Goal: Task Accomplishment & Management: Manage account settings

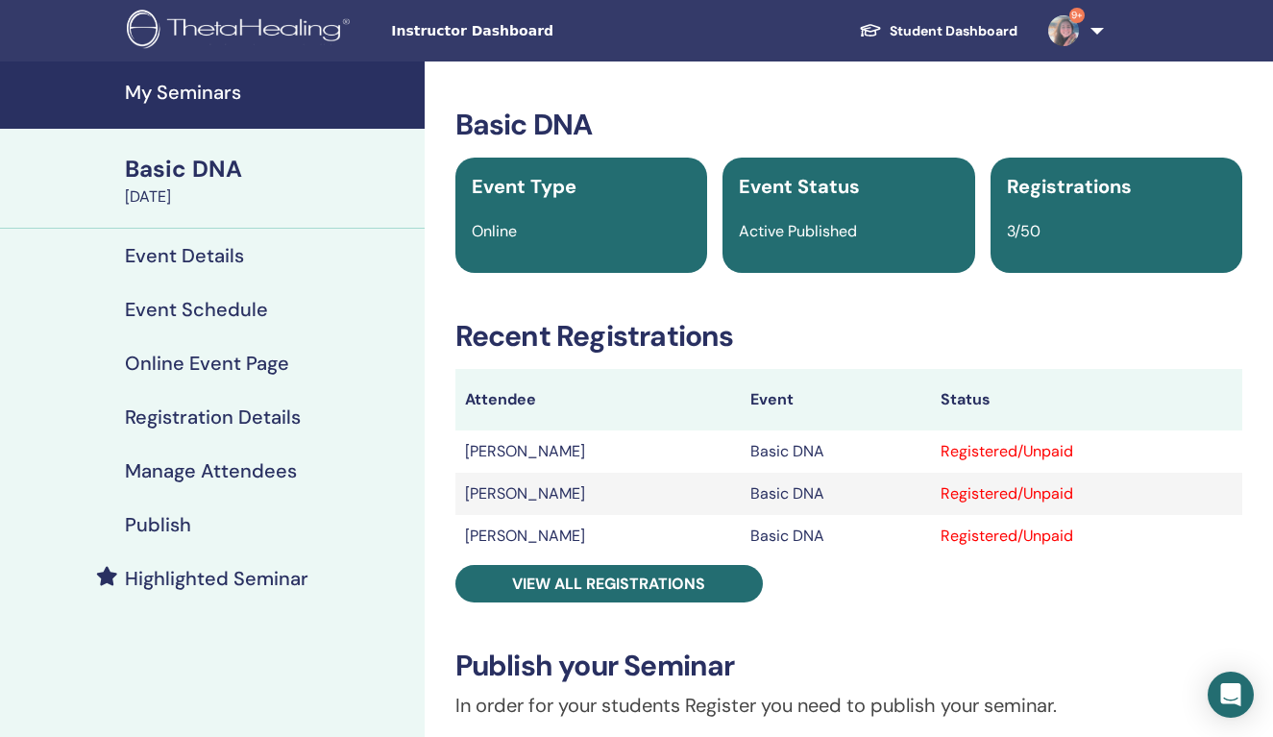
scroll to position [21, 0]
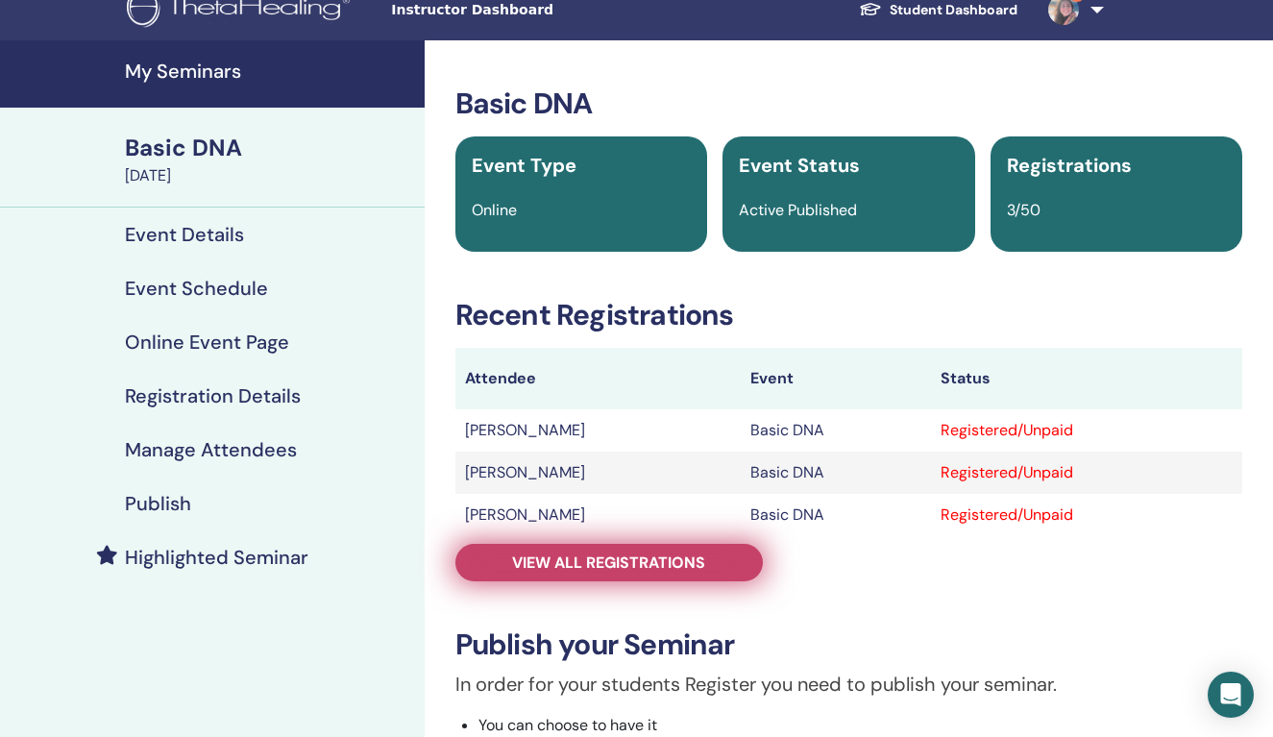
click at [613, 555] on span "View all registrations" at bounding box center [608, 562] width 193 height 20
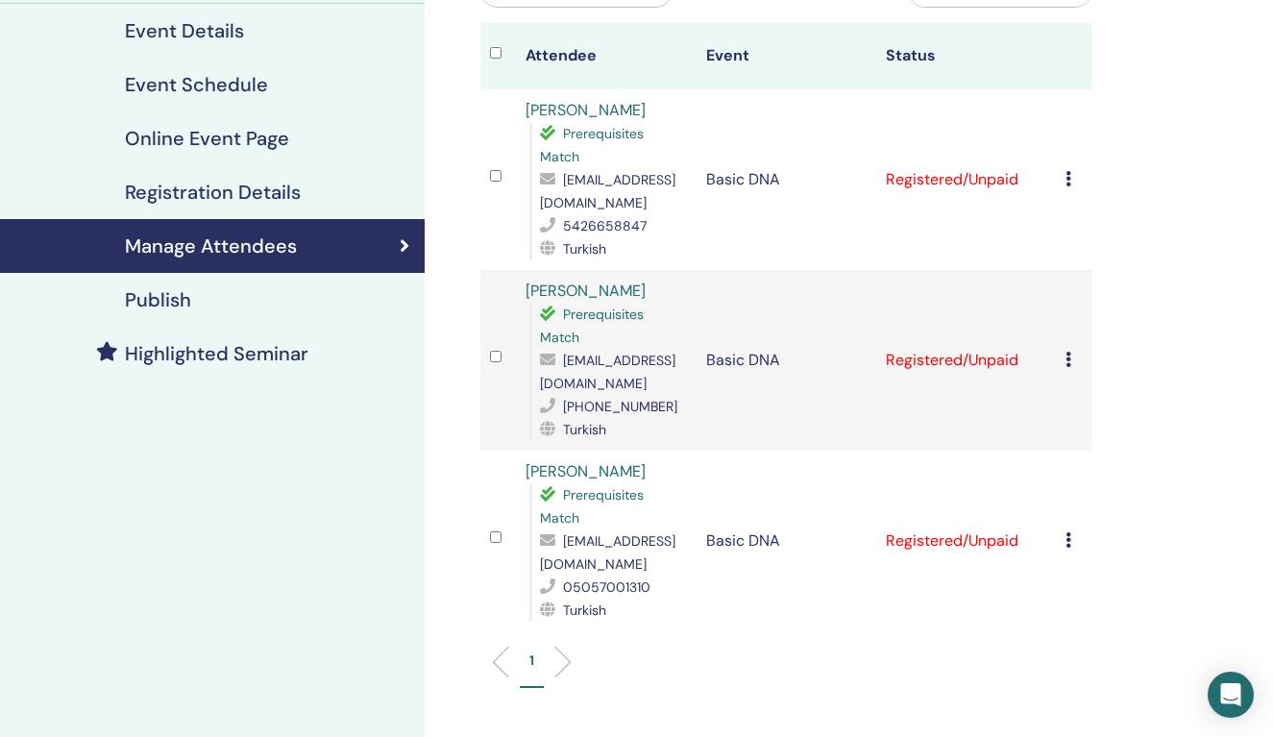
scroll to position [231, 0]
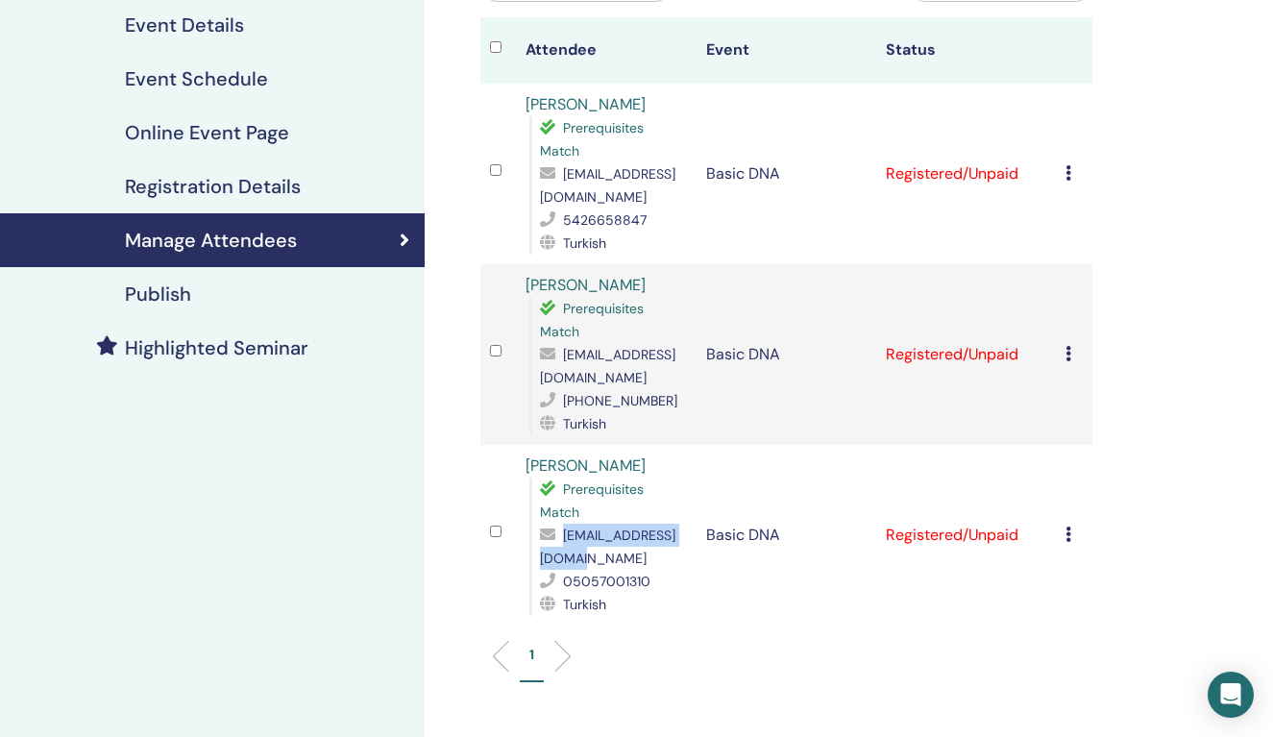
drag, startPoint x: 690, startPoint y: 560, endPoint x: 542, endPoint y: 559, distance: 148.0
click at [542, 559] on td "Ceyda Candarlı Prerequisites Match ccandarli87@gmail.com 05057001310 Turkish" at bounding box center [606, 535] width 180 height 181
copy span "ccandarli87@gmail.com"
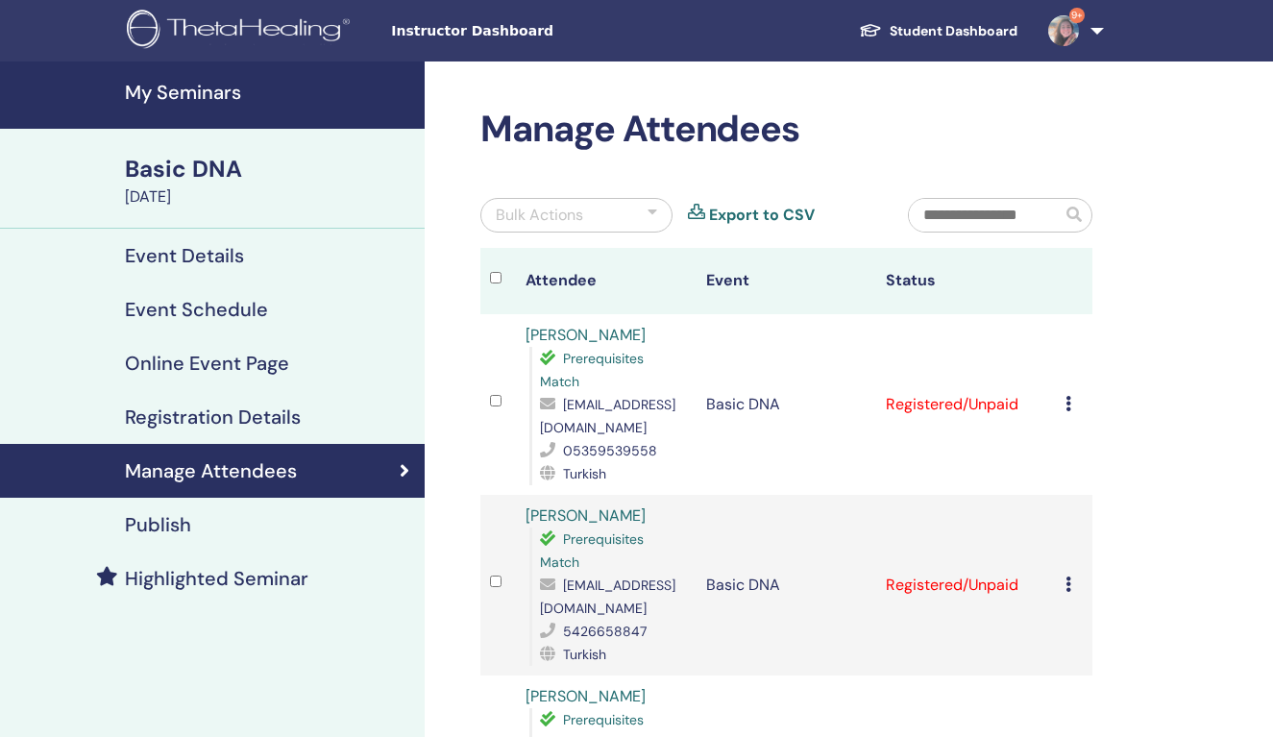
scroll to position [231, 0]
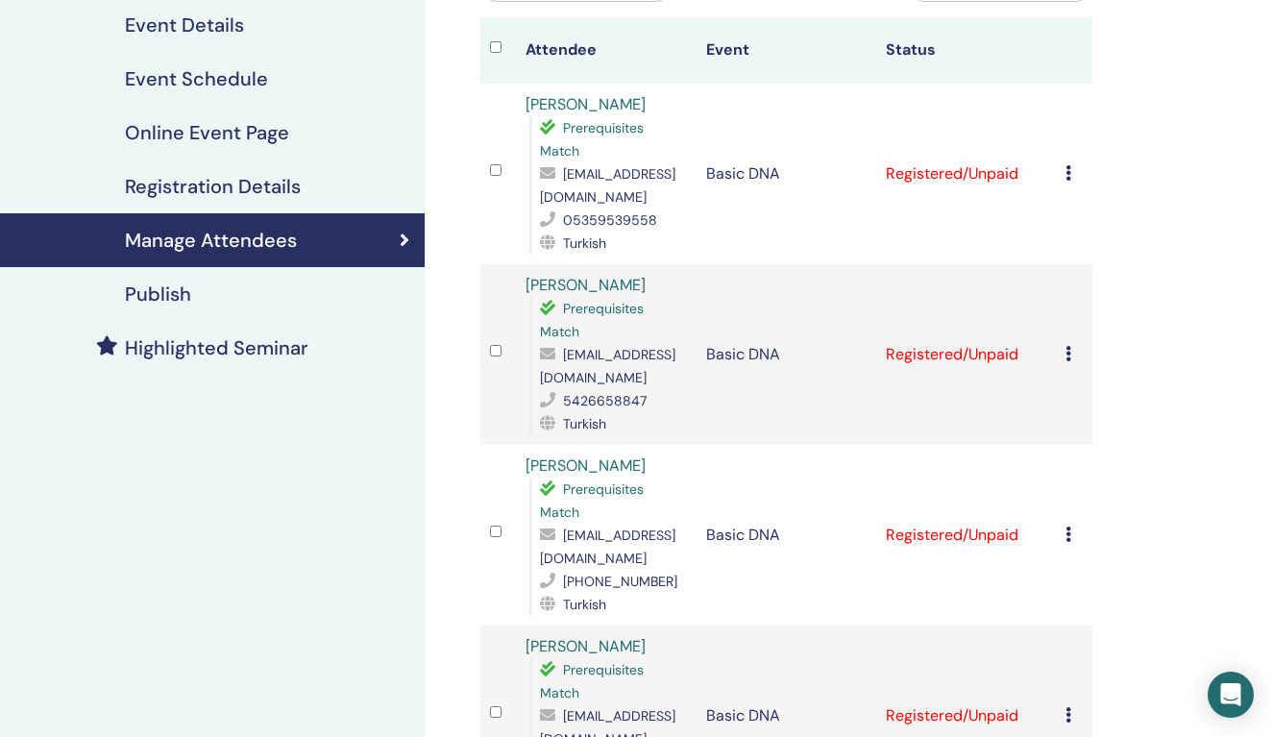
click at [1257, 485] on div "Manage Attendees Bulk Actions Export to CSV Attendee Event Status Övünç Dik Pus…" at bounding box center [849, 491] width 848 height 1320
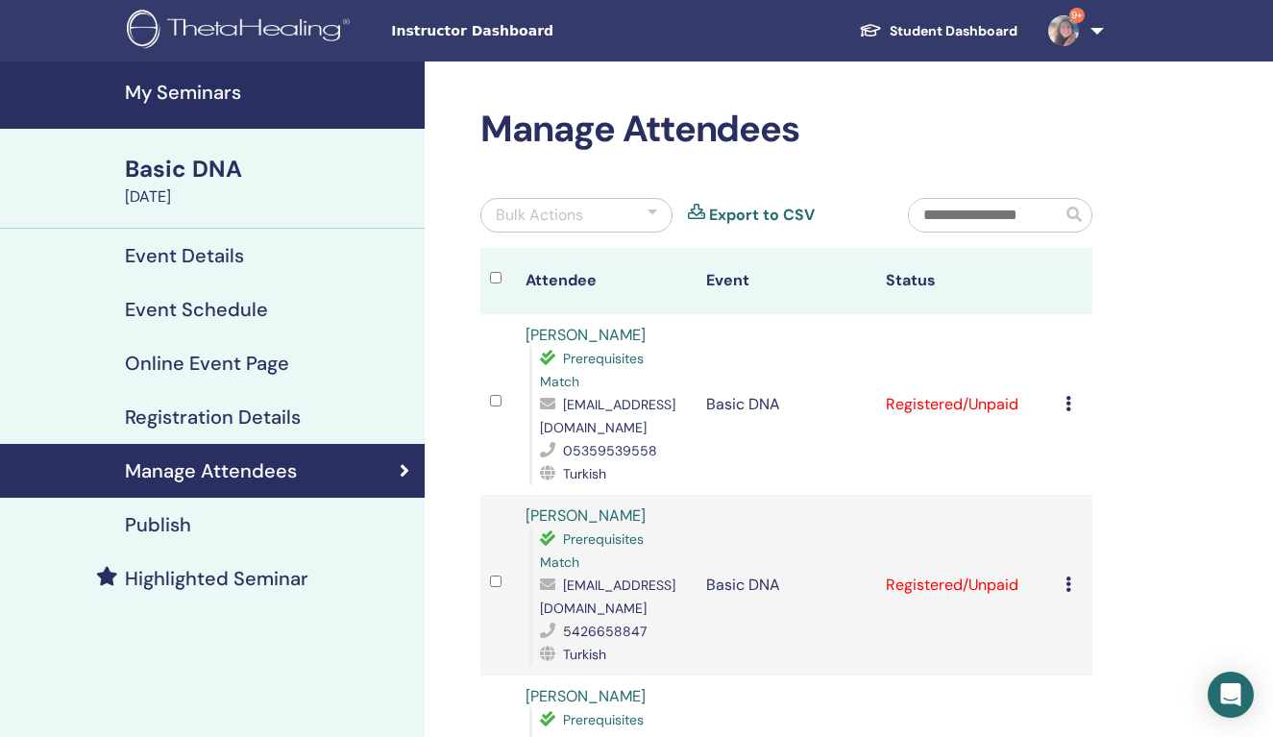
scroll to position [0, 0]
click at [1087, 32] on link "9+" at bounding box center [1072, 30] width 79 height 61
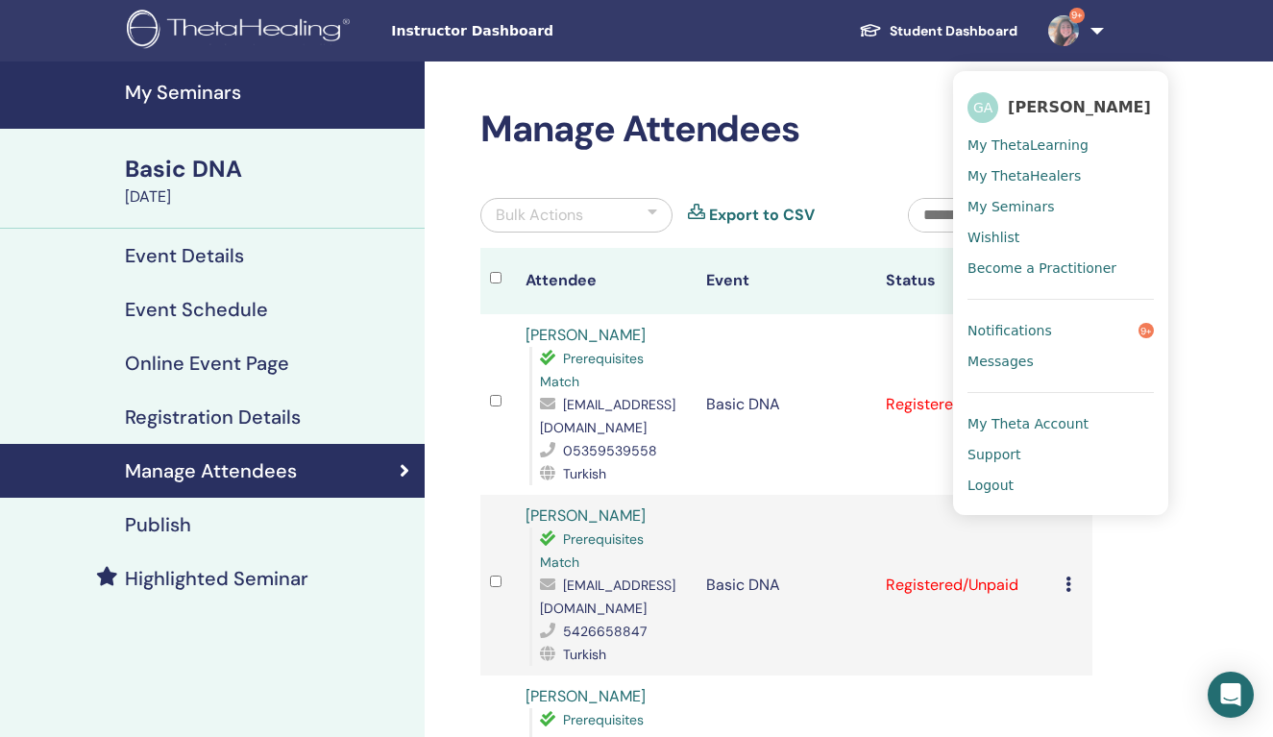
click at [880, 116] on h2 "Manage Attendees" at bounding box center [786, 130] width 612 height 44
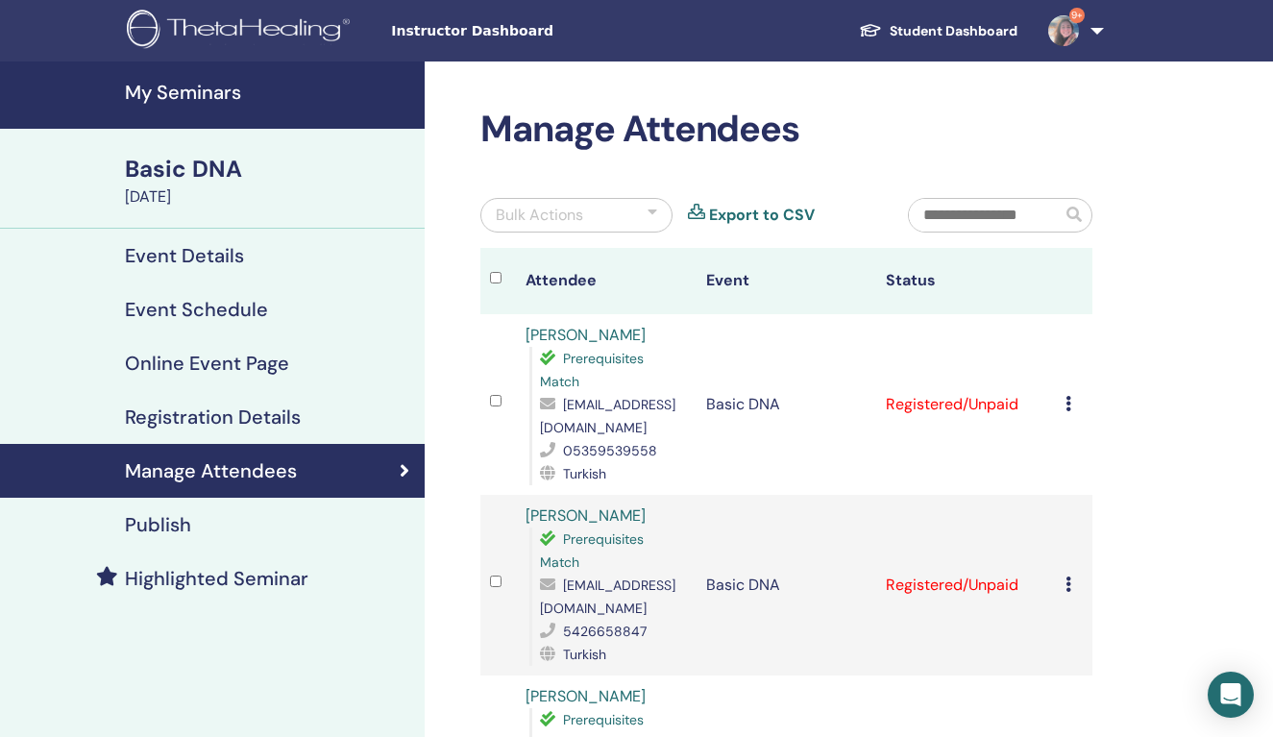
click at [646, 335] on link "Övünç Dik Pusatcıoğlu" at bounding box center [586, 335] width 120 height 20
click at [1092, 27] on link "9+" at bounding box center [1072, 30] width 79 height 61
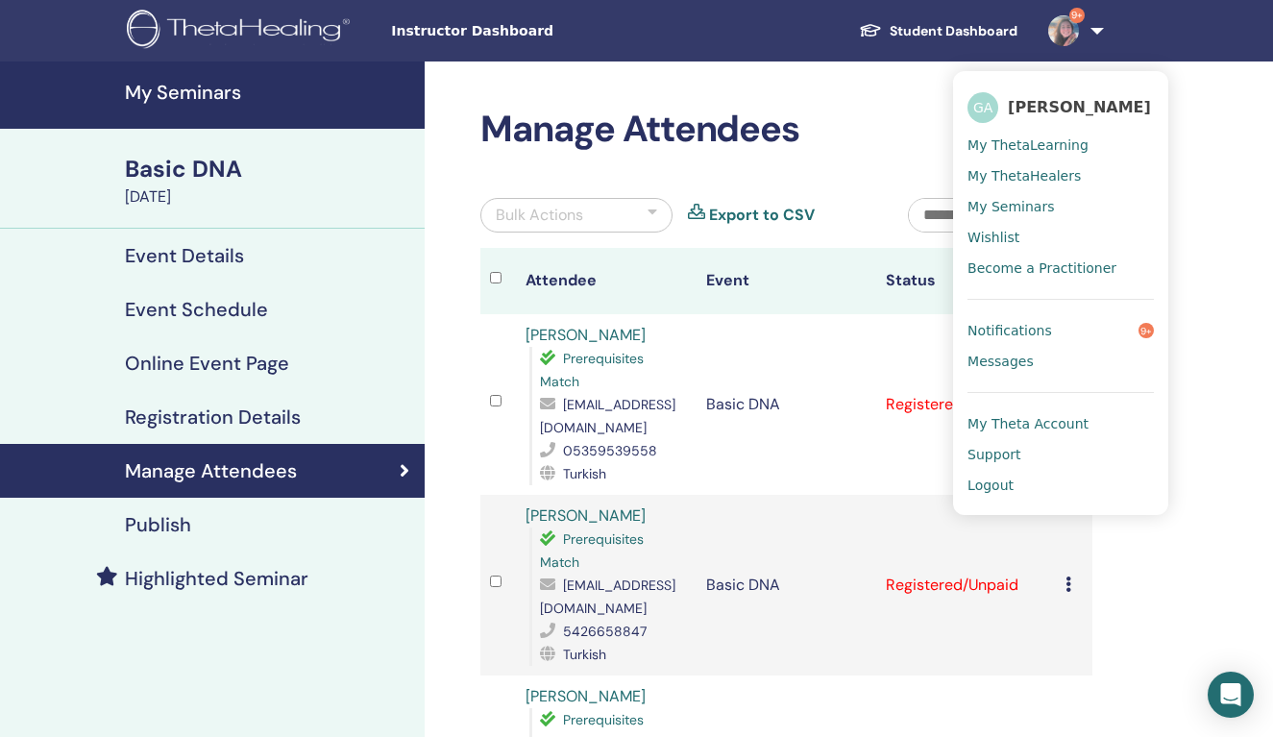
click at [1009, 481] on span "Logout" at bounding box center [990, 485] width 46 height 17
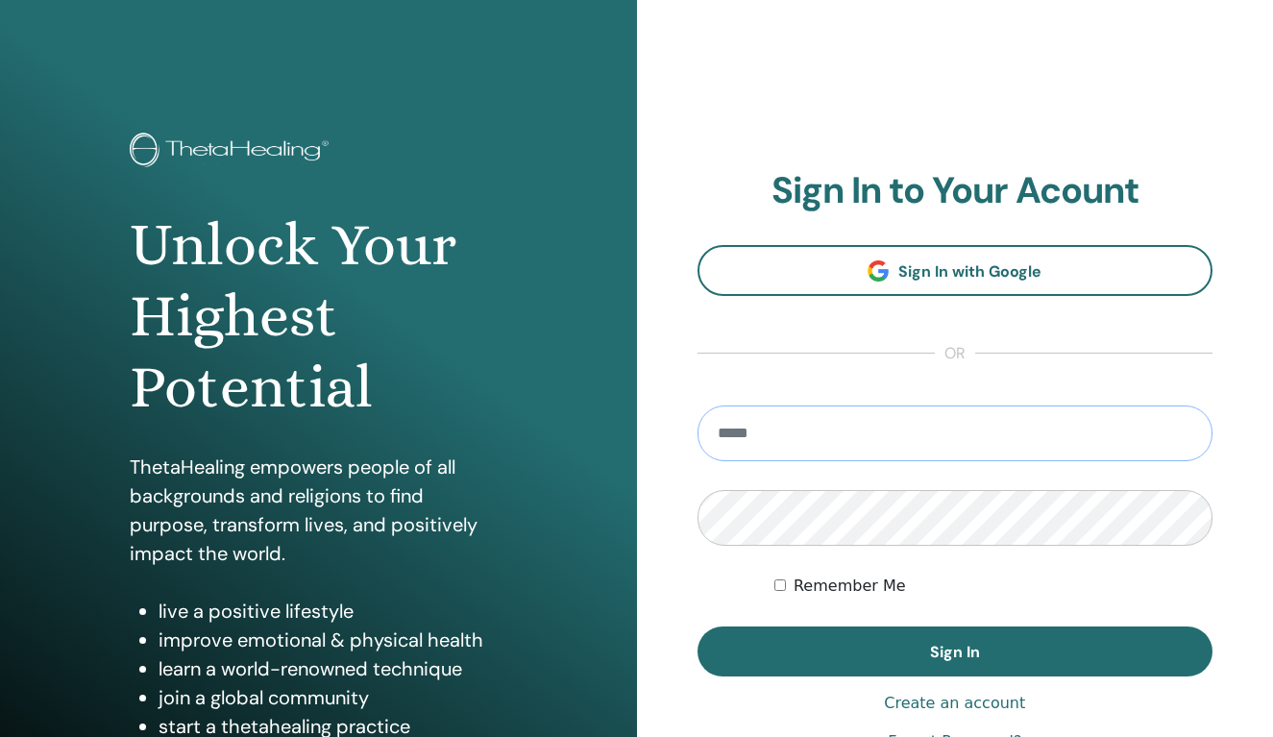
type input "**********"
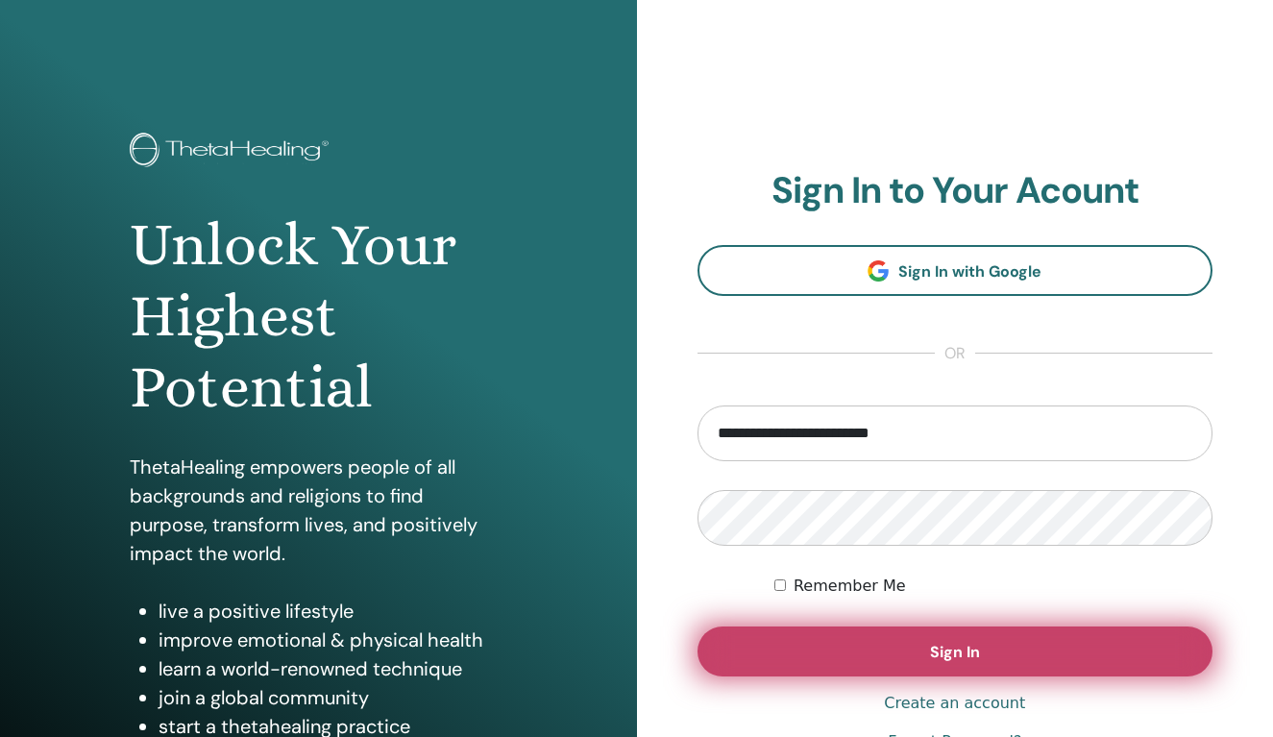
click at [987, 655] on button "Sign In" at bounding box center [956, 651] width 516 height 50
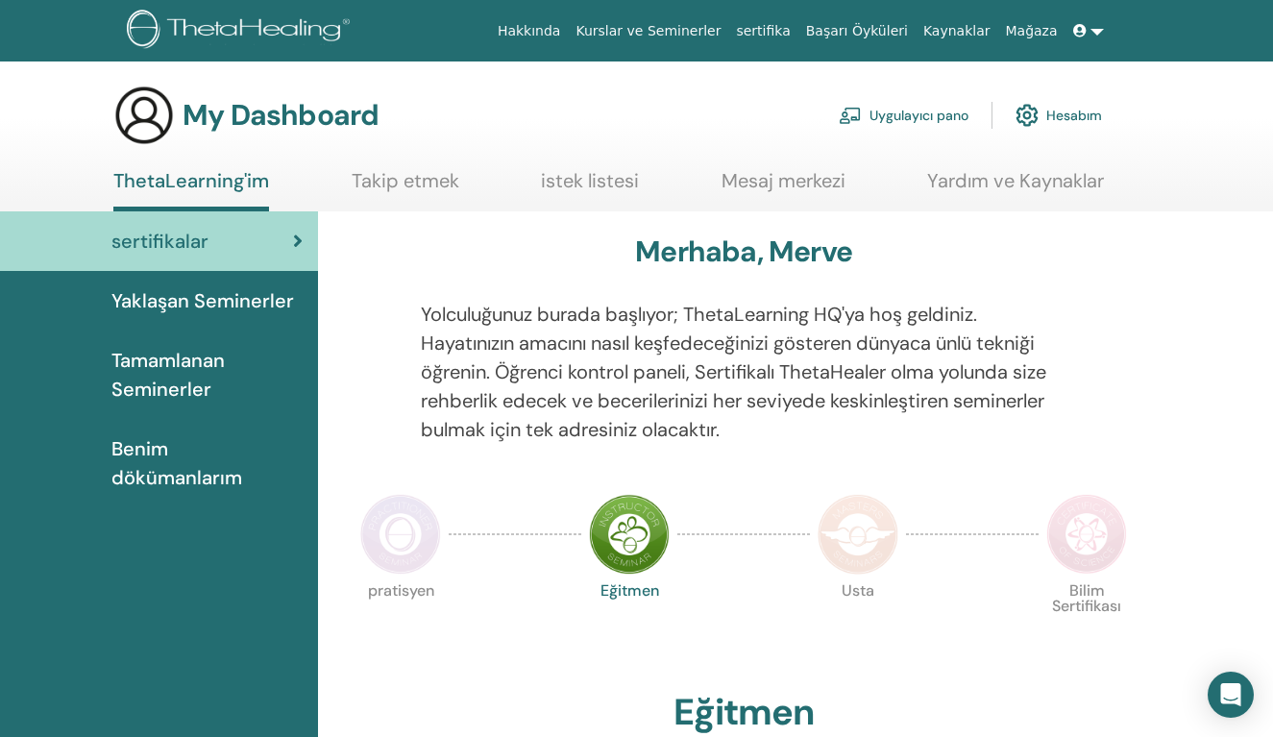
click at [1077, 110] on link "Hesabım" at bounding box center [1059, 115] width 86 height 42
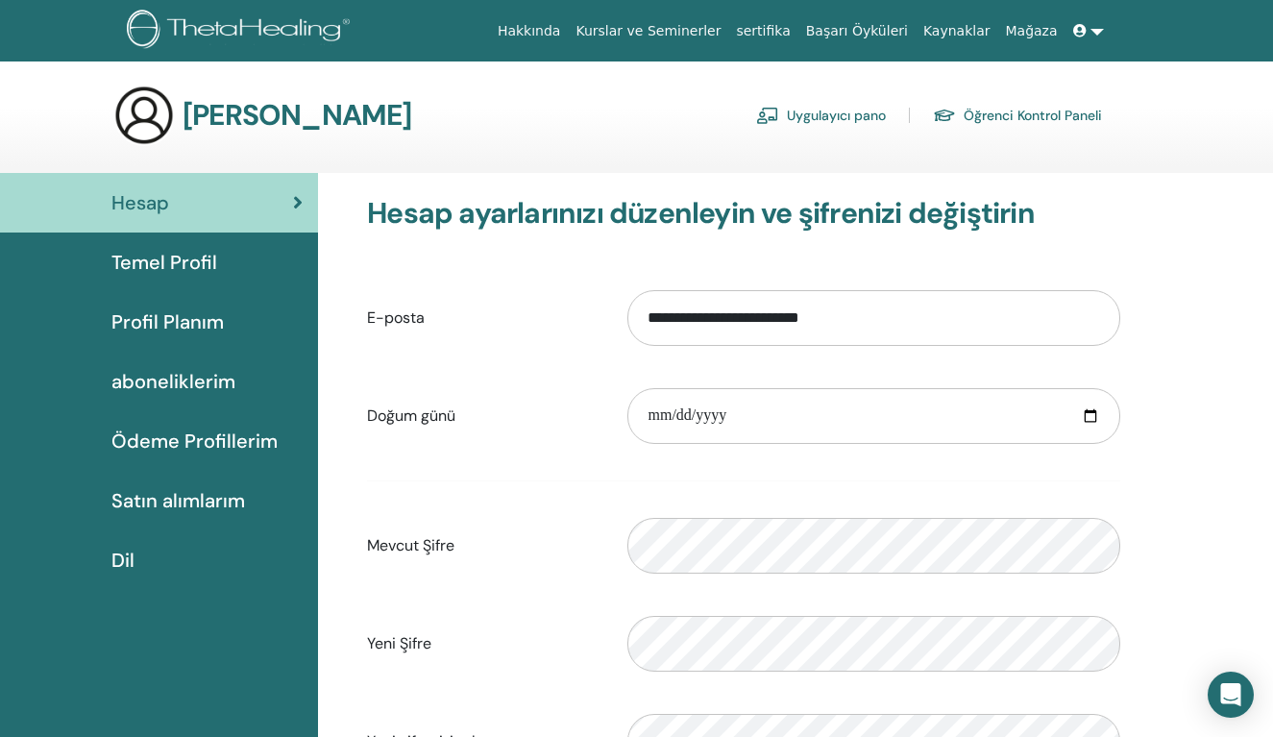
click at [185, 266] on span "Temel Profil" at bounding box center [164, 262] width 106 height 29
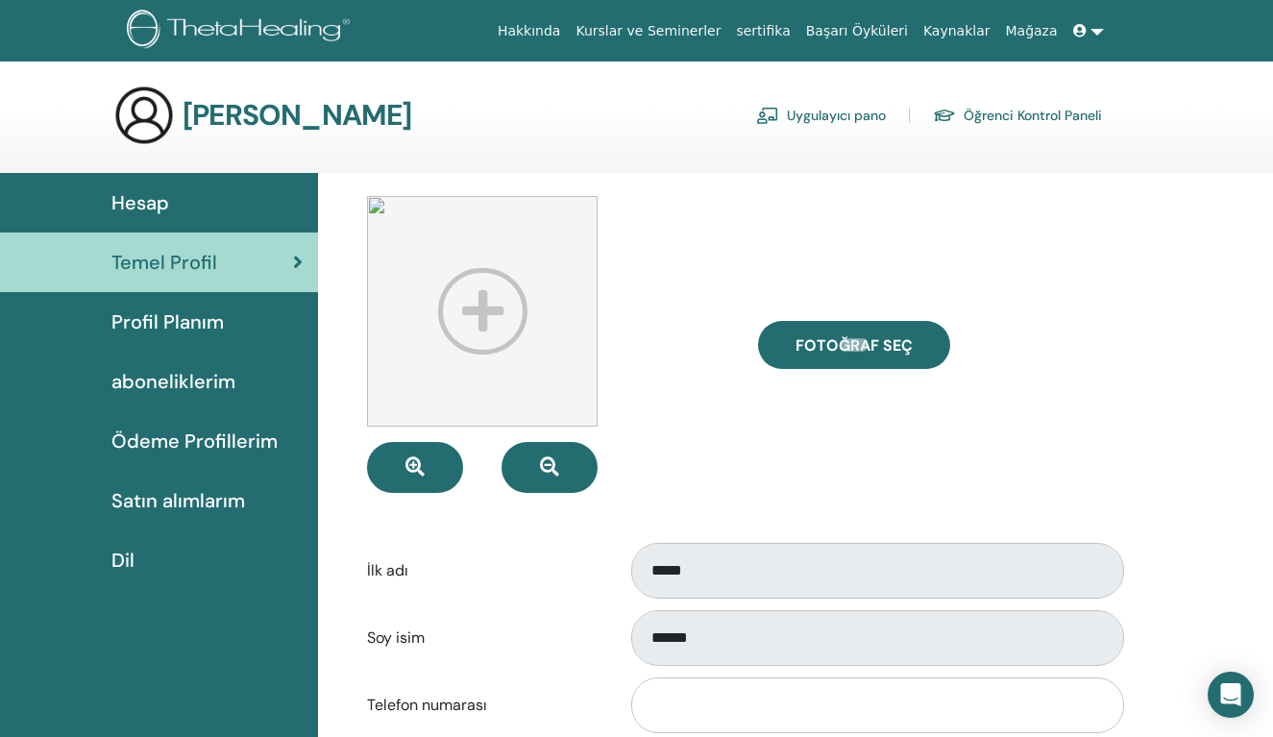
click at [1081, 36] on icon at bounding box center [1079, 30] width 13 height 13
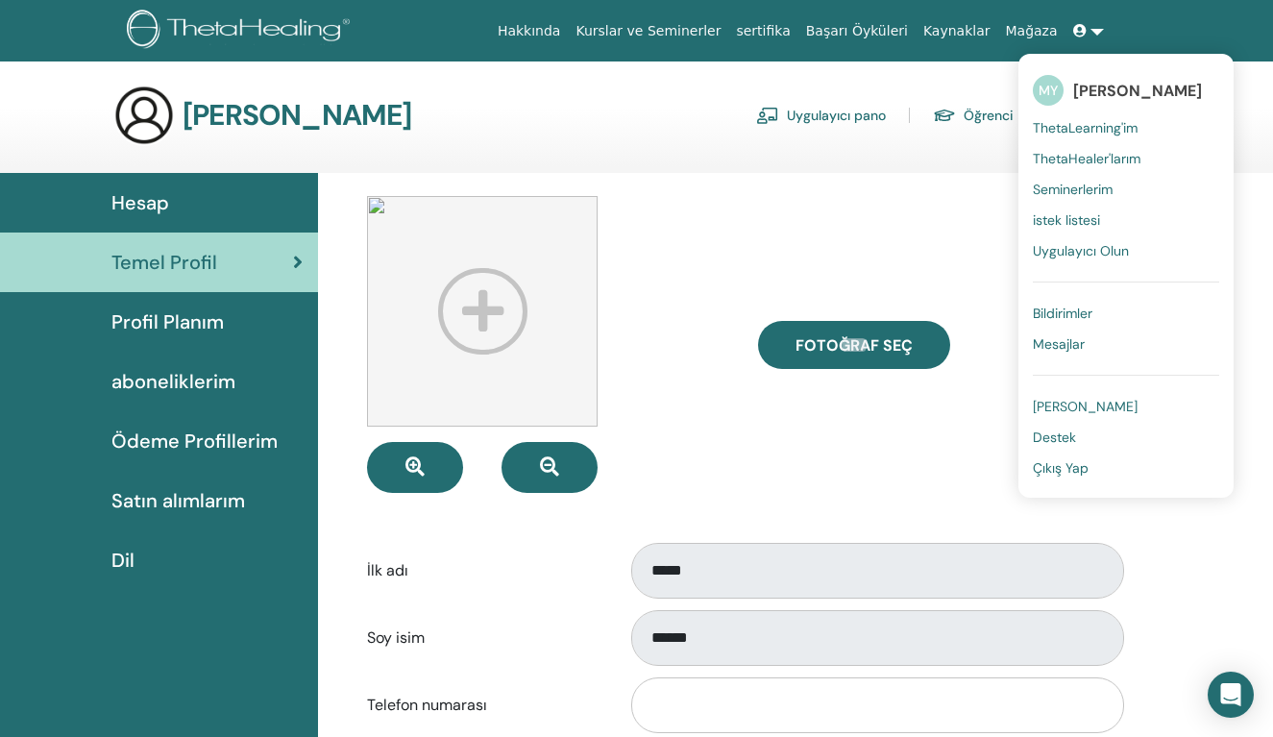
click at [1106, 132] on span "ThetaLearning'im" at bounding box center [1085, 127] width 105 height 17
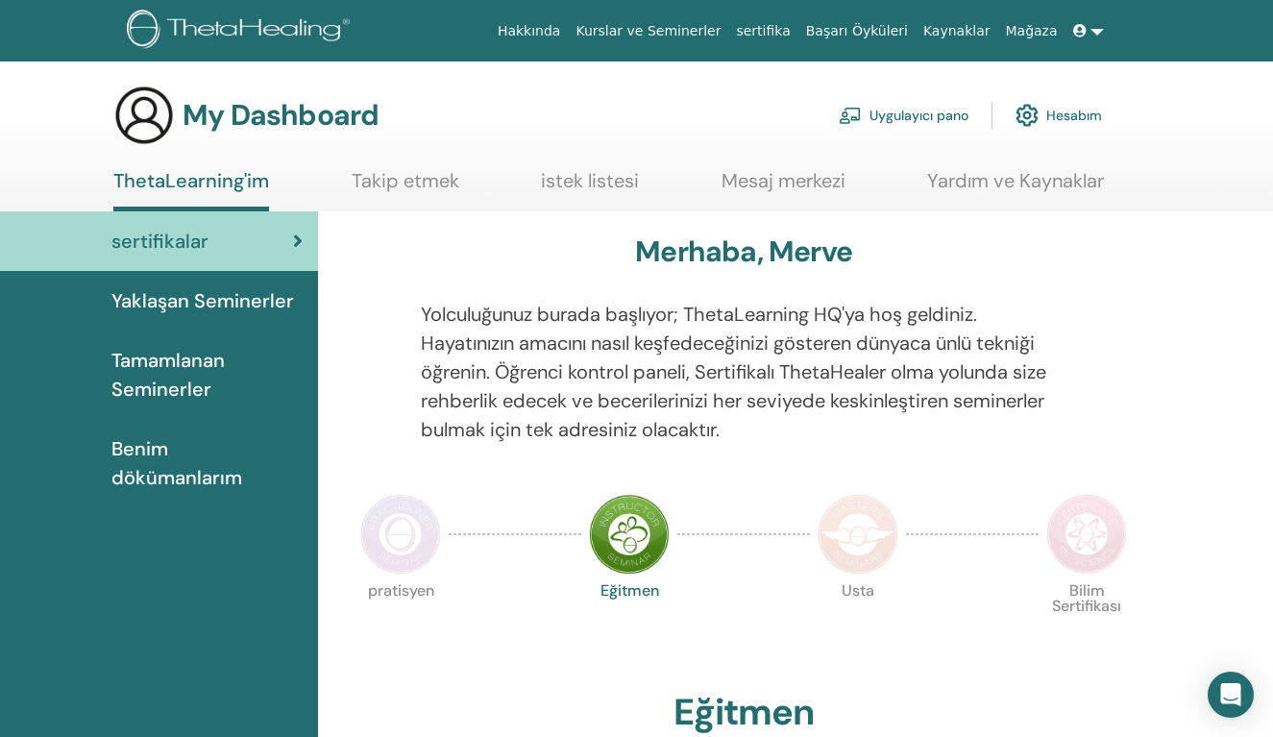
click at [1060, 114] on link "Hesabım" at bounding box center [1059, 115] width 86 height 42
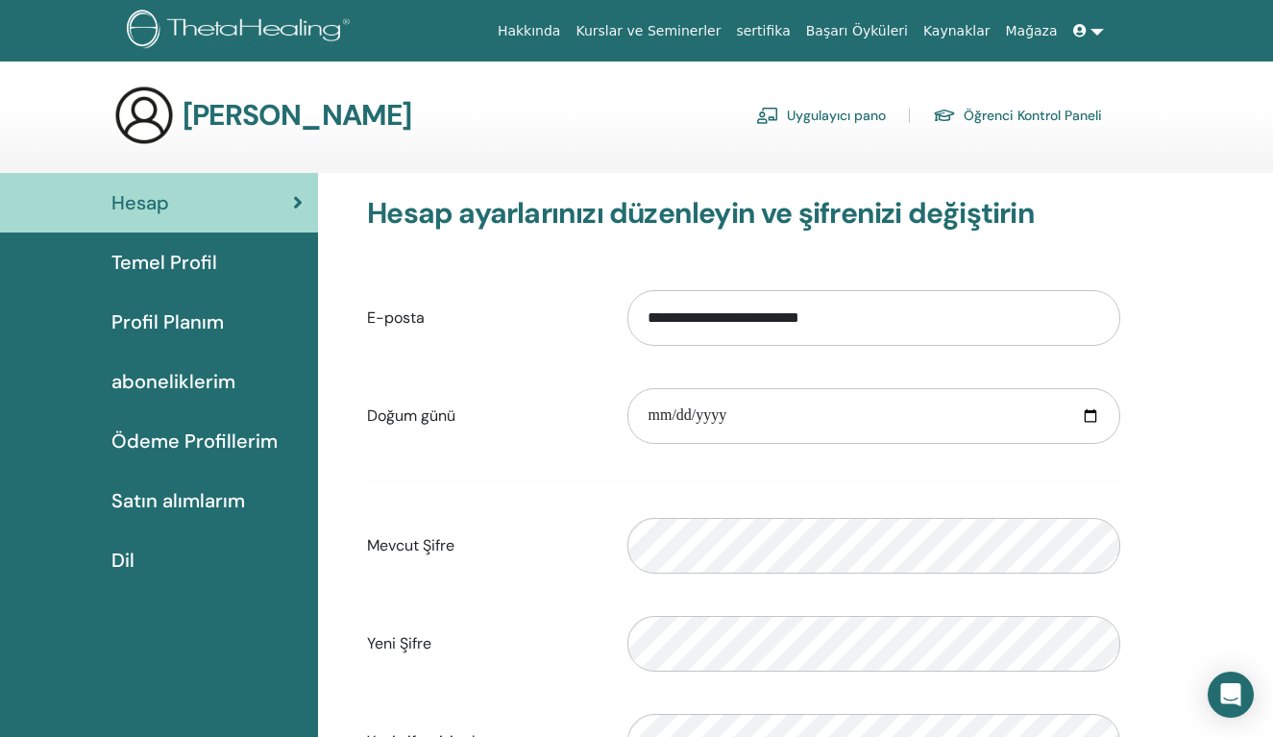
click at [176, 111] on div "Teta Hesabım Uygulayıcı pano Öğrenci Kontrol Paneli" at bounding box center [607, 115] width 989 height 61
click at [136, 109] on img at bounding box center [143, 115] width 61 height 61
click at [1086, 34] on icon at bounding box center [1079, 30] width 13 height 13
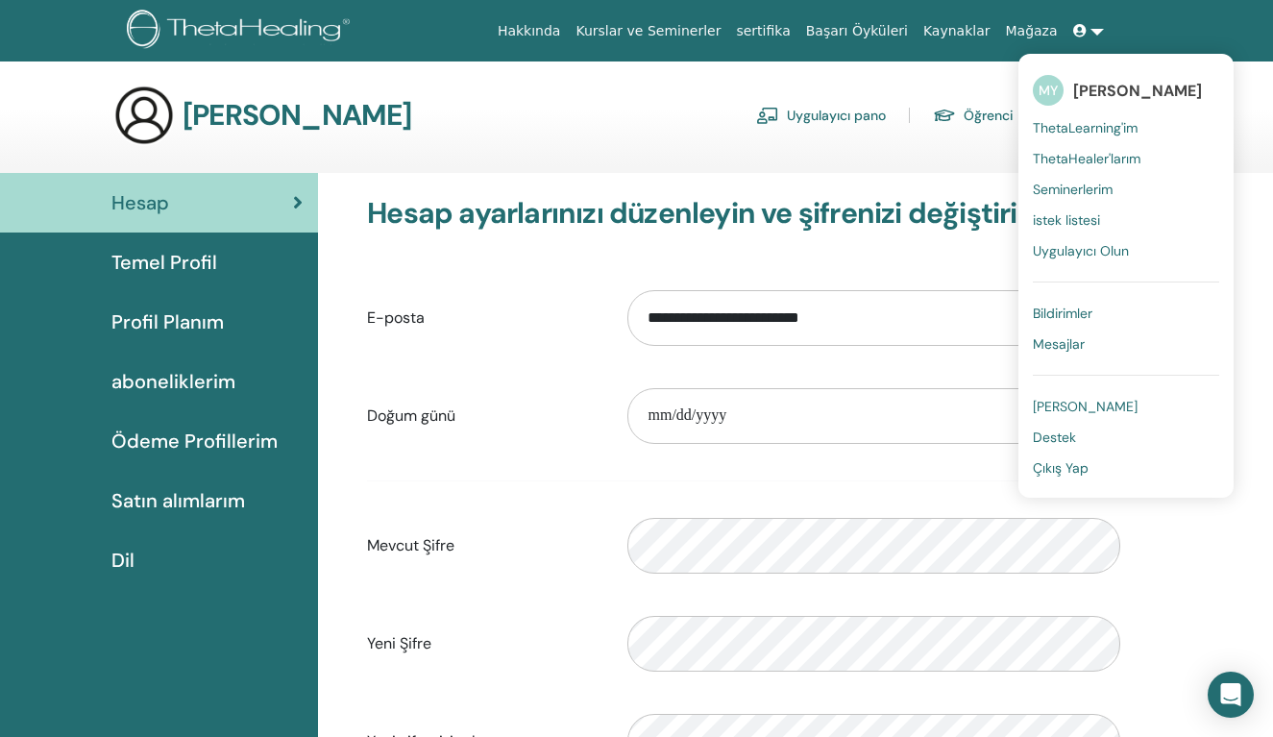
click at [1124, 119] on span "ThetaLearning'im" at bounding box center [1085, 127] width 105 height 17
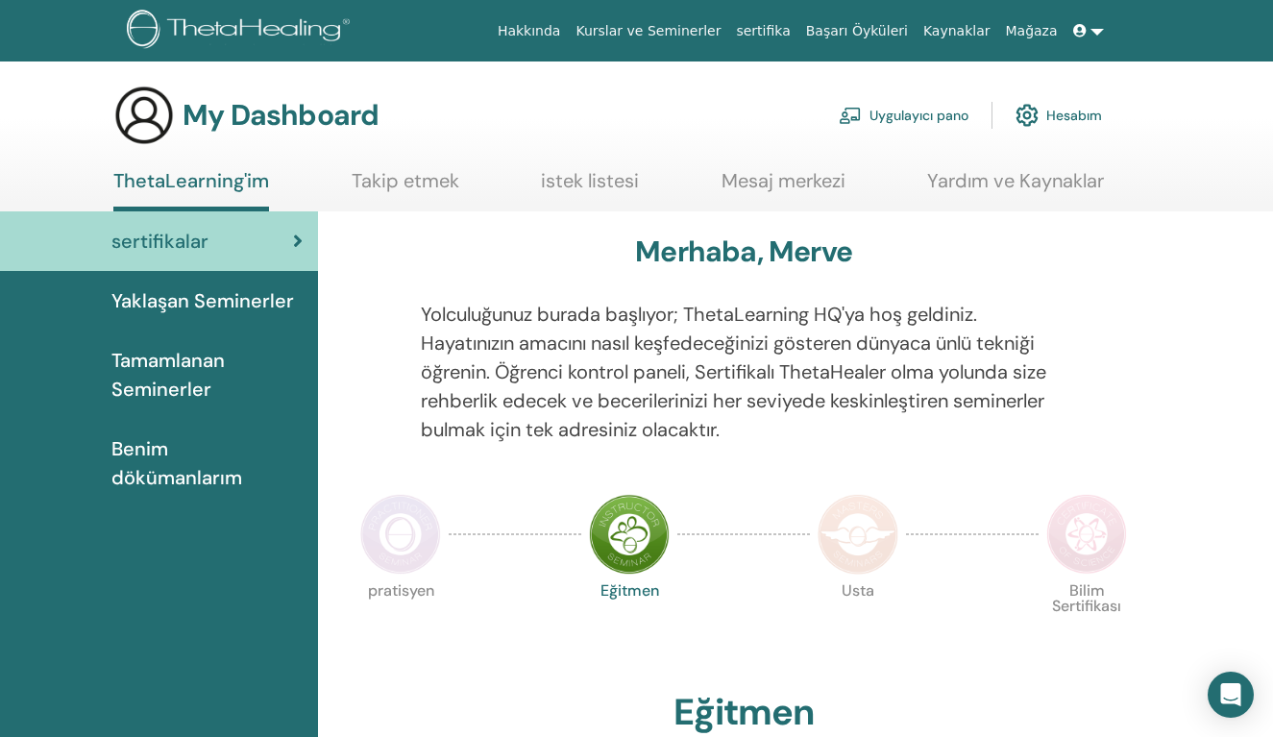
click at [1070, 116] on link "Hesabım" at bounding box center [1059, 115] width 86 height 42
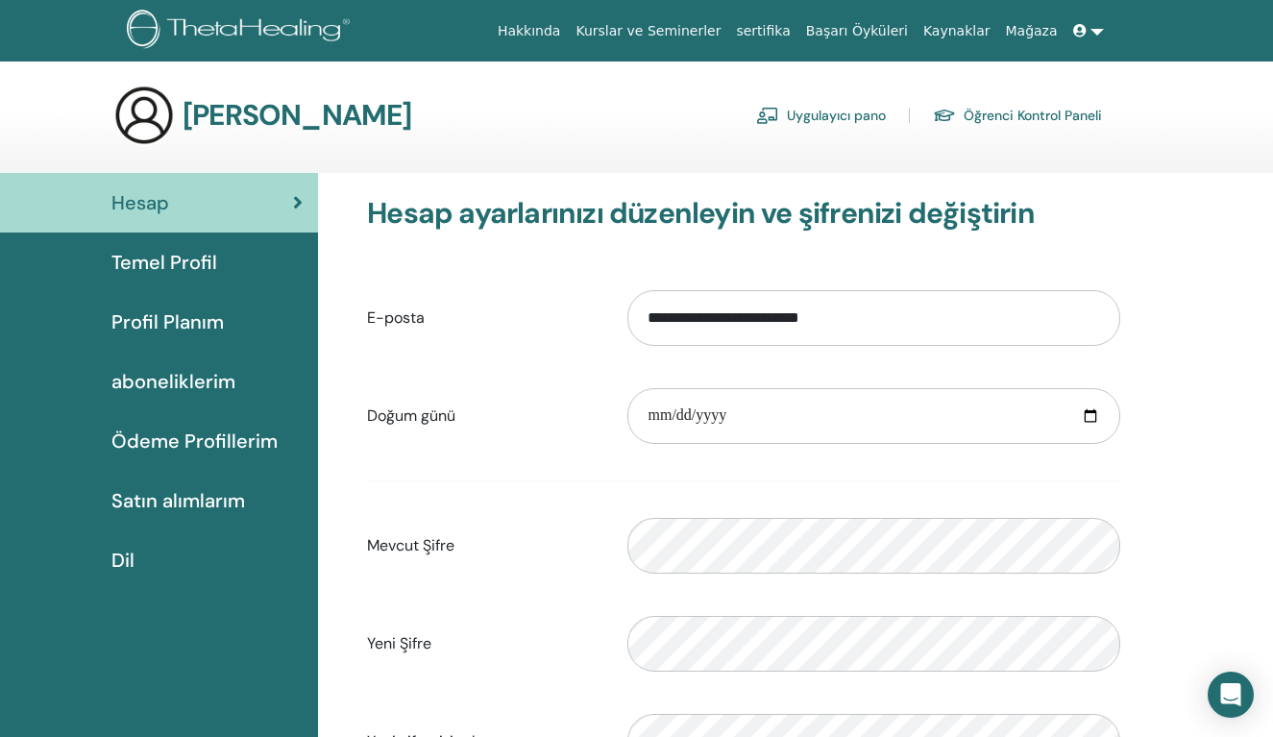
click at [1097, 29] on link at bounding box center [1088, 31] width 46 height 36
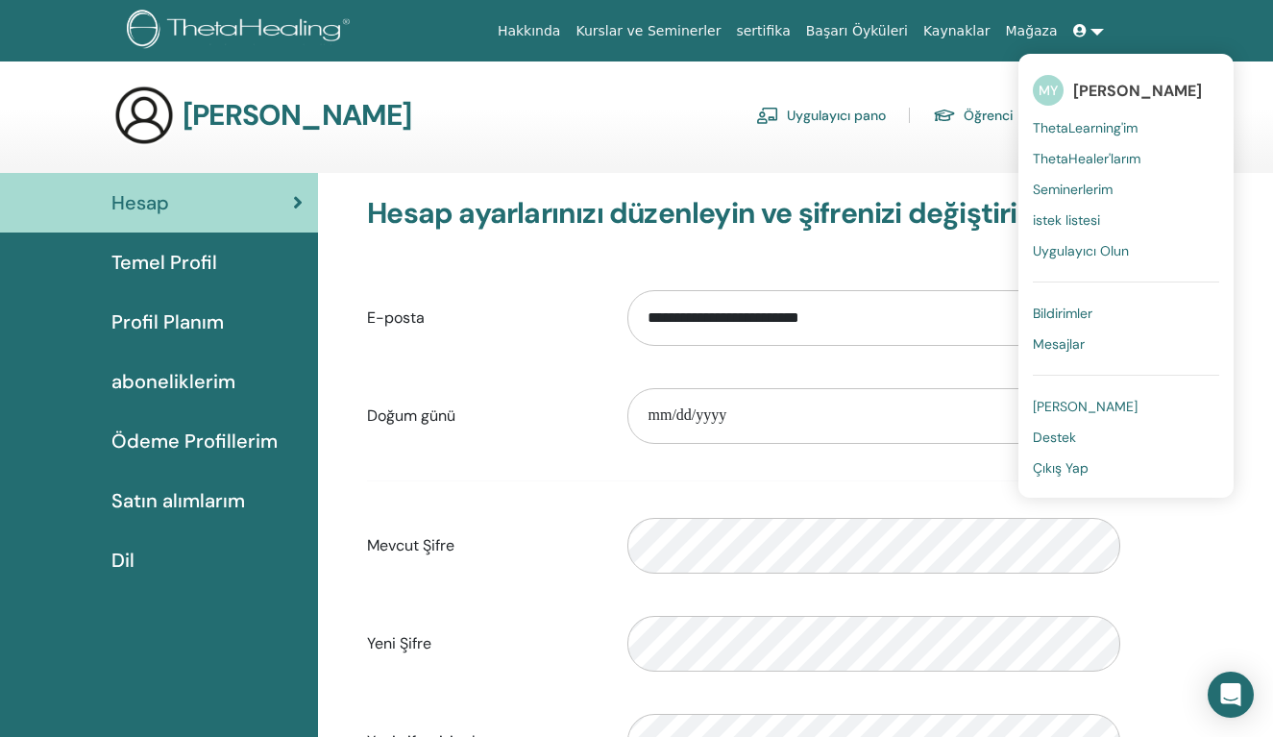
click at [1088, 471] on span "Çıkış Yap" at bounding box center [1061, 467] width 56 height 17
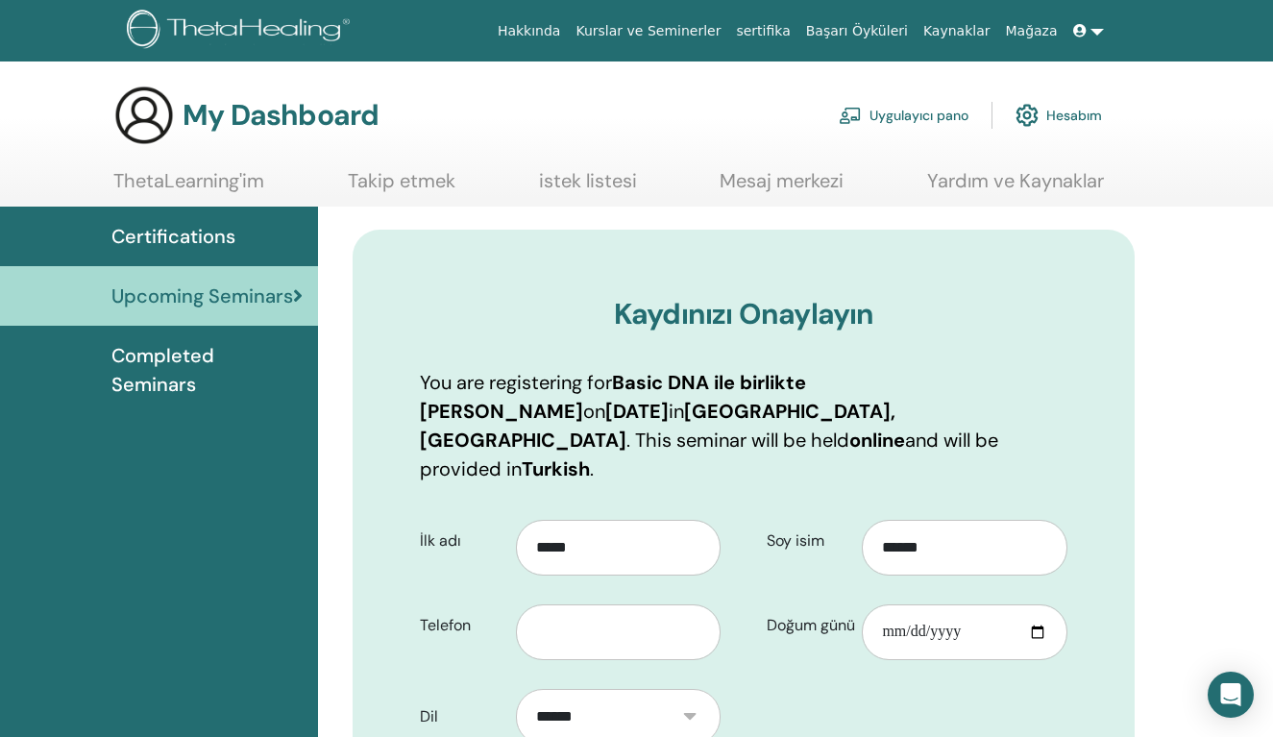
click at [1036, 116] on img at bounding box center [1027, 115] width 23 height 33
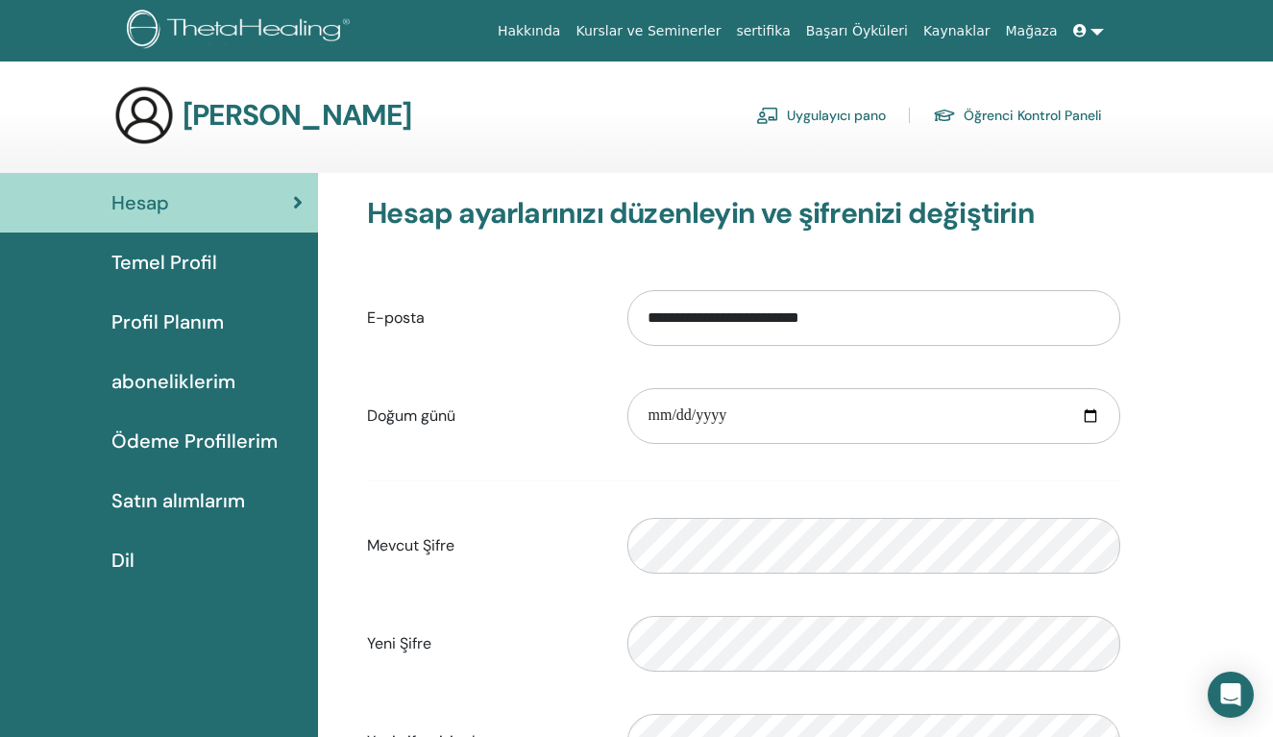
click at [195, 262] on span "Temel Profil" at bounding box center [164, 262] width 106 height 29
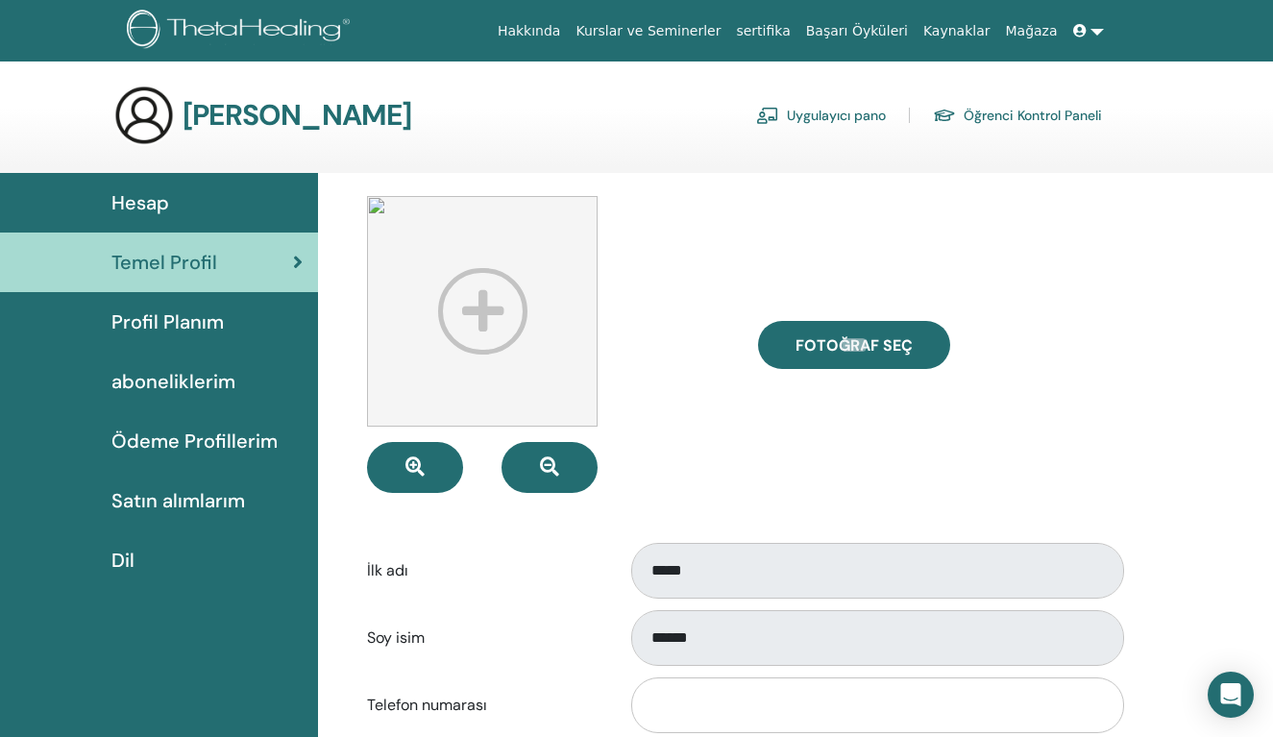
click at [177, 325] on span "Profil Planım" at bounding box center [167, 321] width 112 height 29
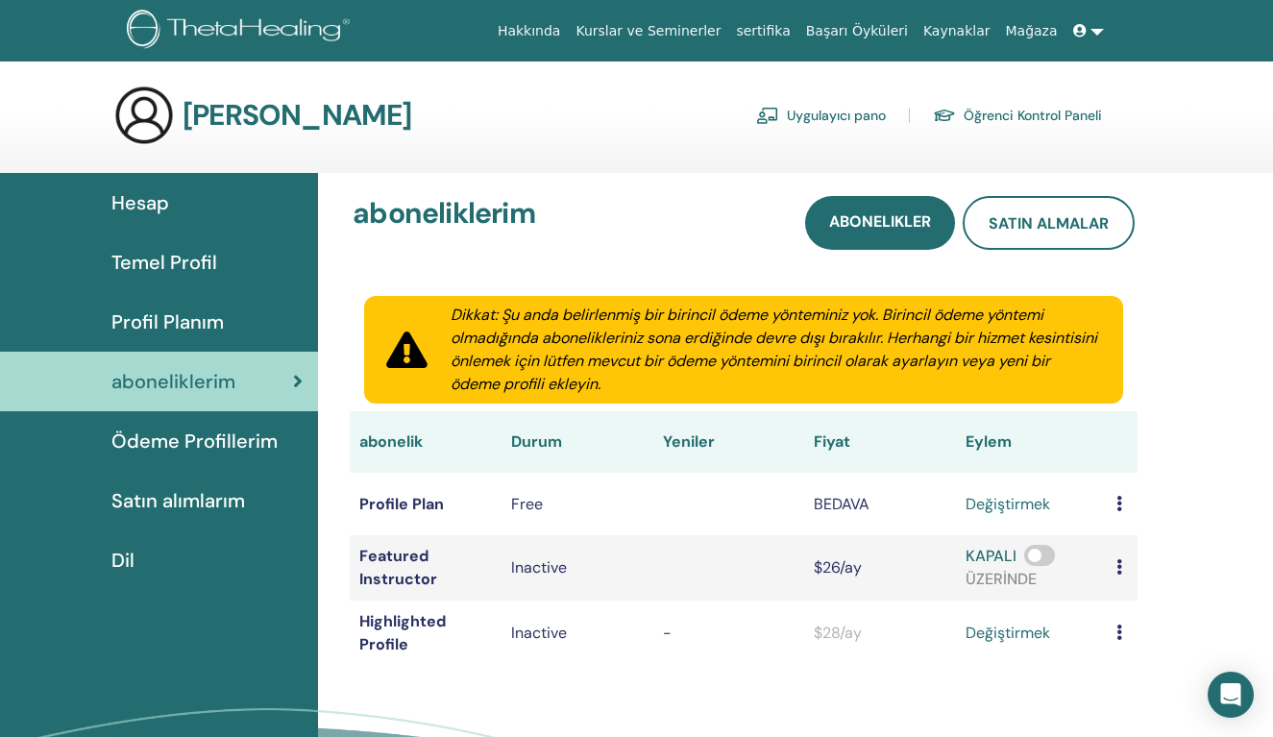
click at [158, 210] on span "Hesap" at bounding box center [140, 202] width 58 height 29
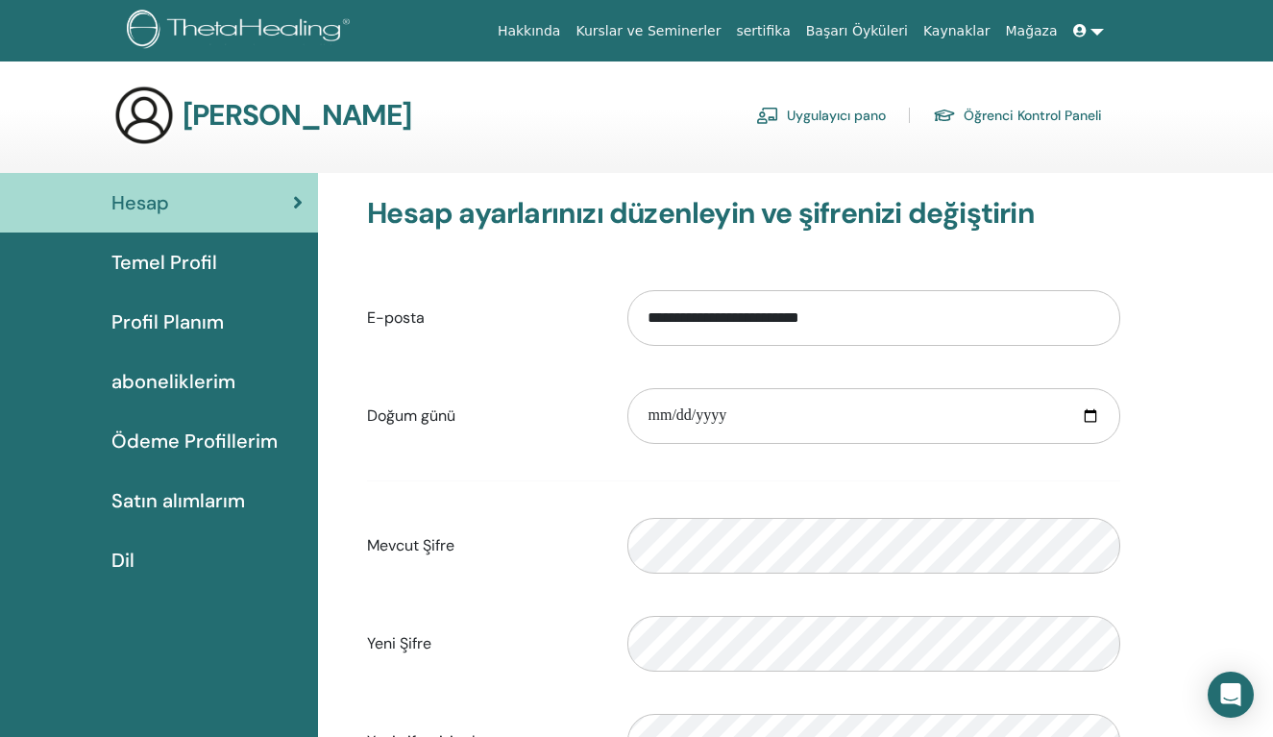
click at [215, 264] on span "Temel Profil" at bounding box center [164, 262] width 106 height 29
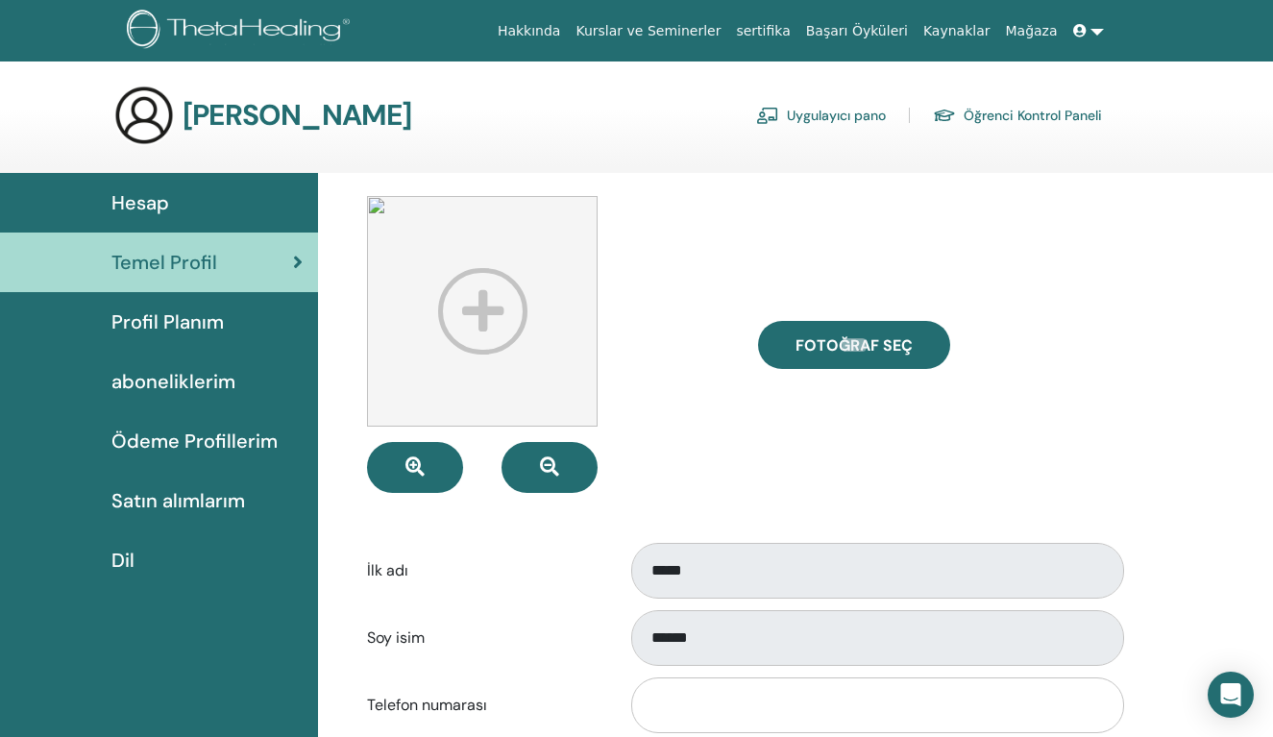
click at [184, 195] on div "Hesap" at bounding box center [158, 202] width 287 height 29
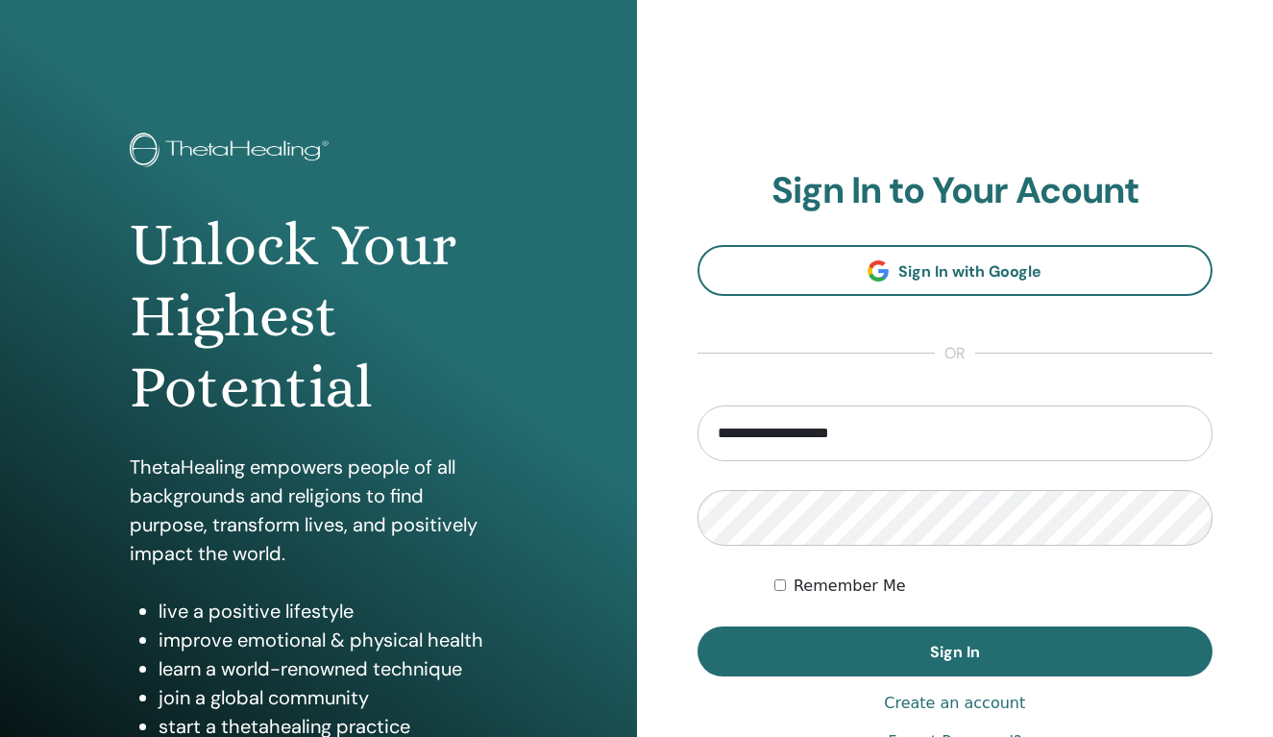
type input "**********"
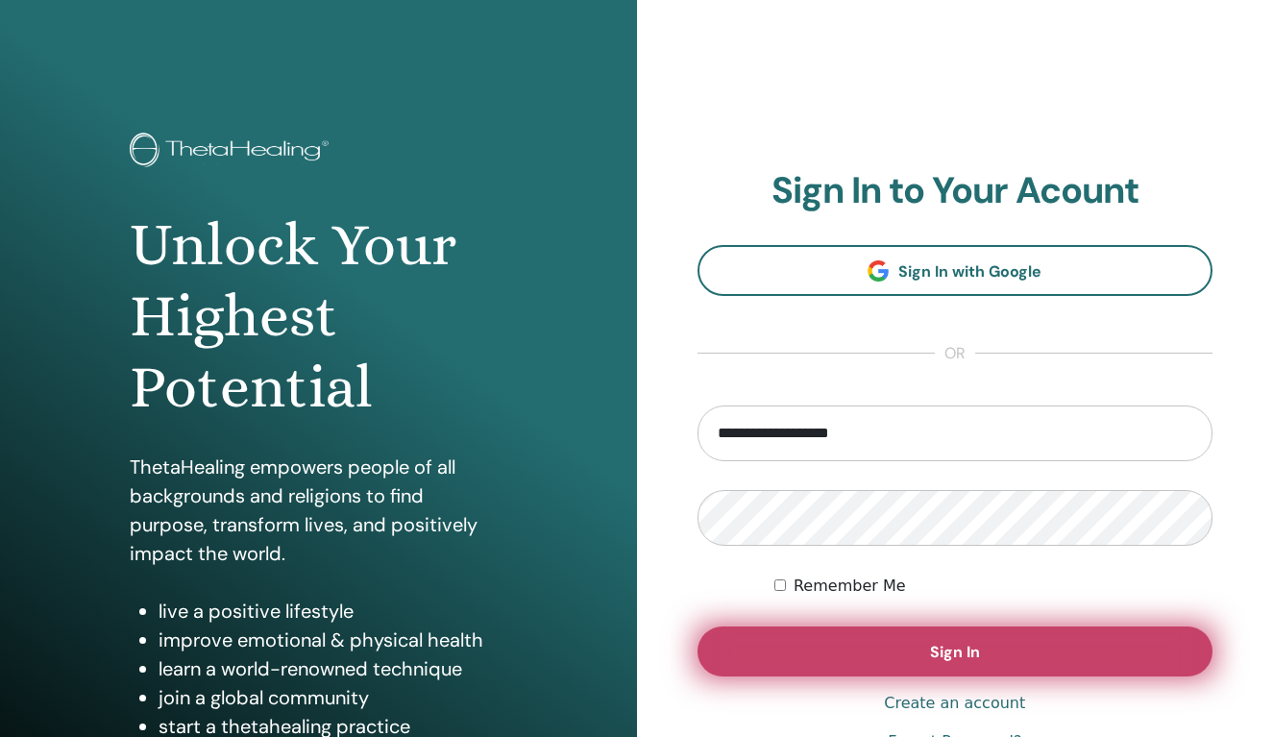
click at [955, 652] on span "Sign In" at bounding box center [955, 652] width 50 height 20
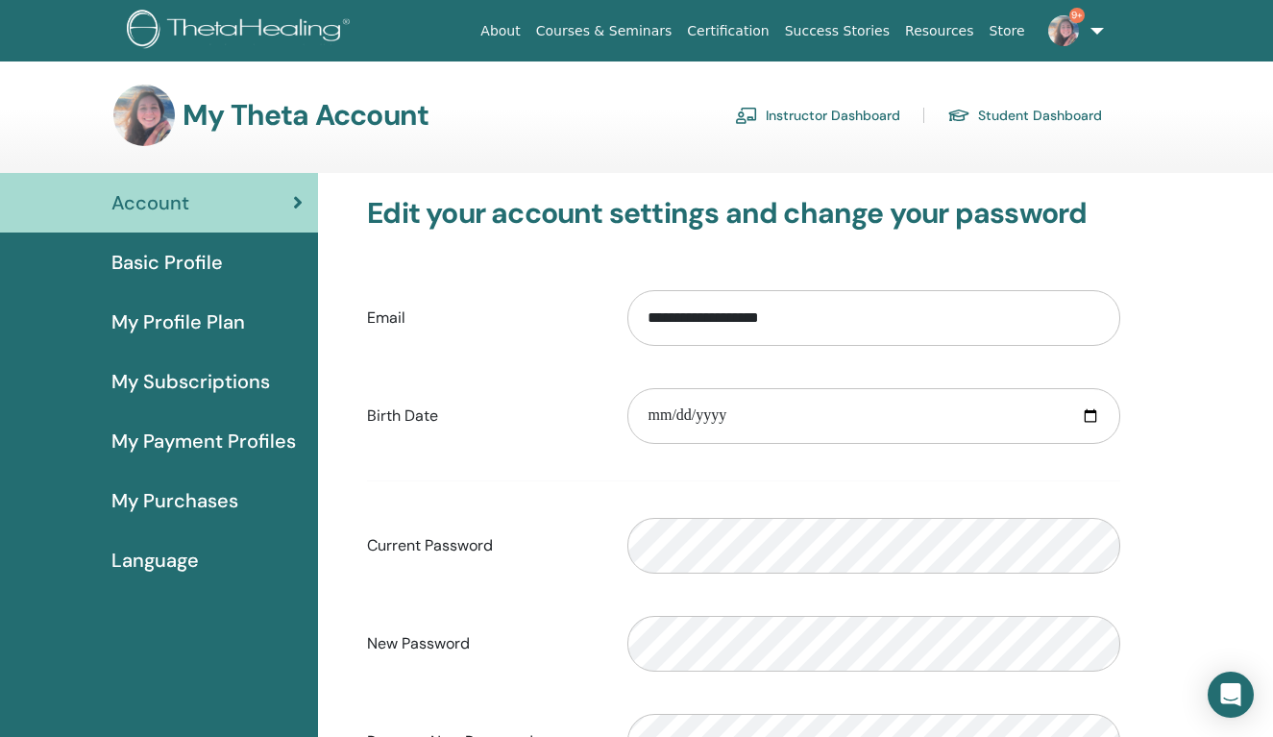
click at [872, 118] on link "Instructor Dashboard" at bounding box center [817, 115] width 165 height 31
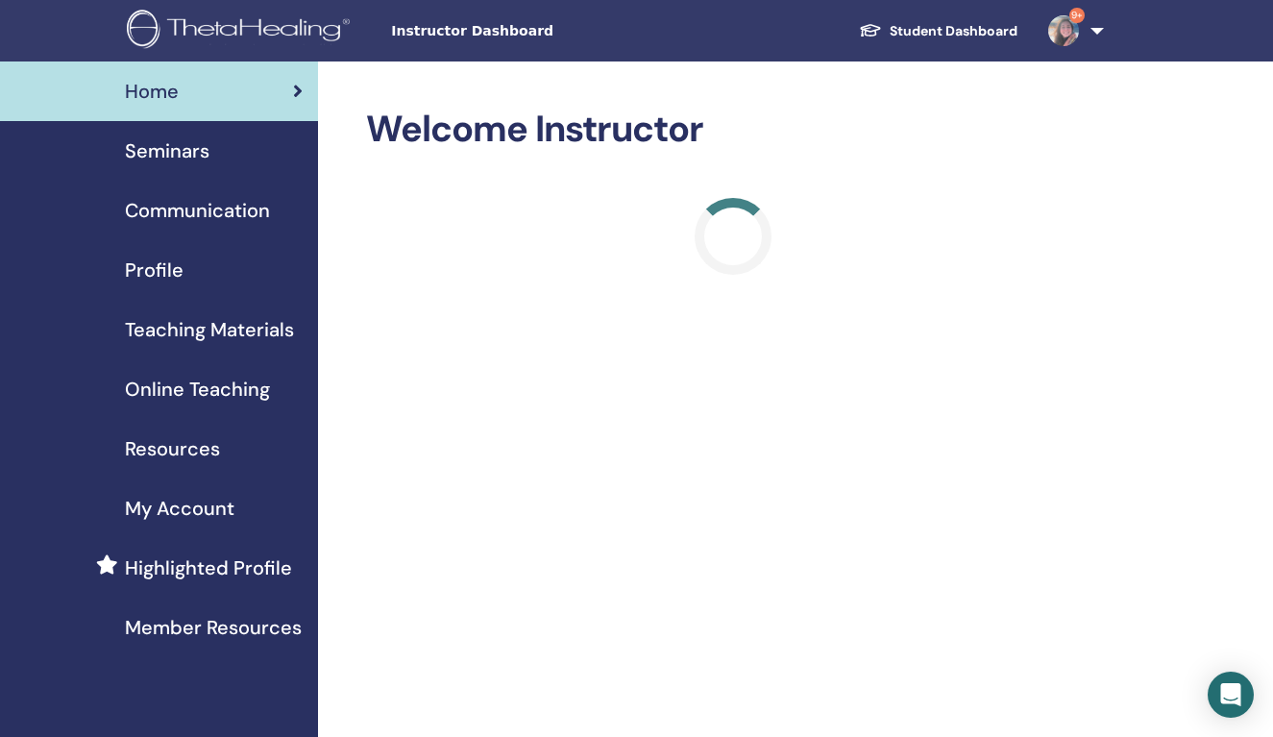
click at [179, 148] on span "Seminars" at bounding box center [167, 150] width 85 height 29
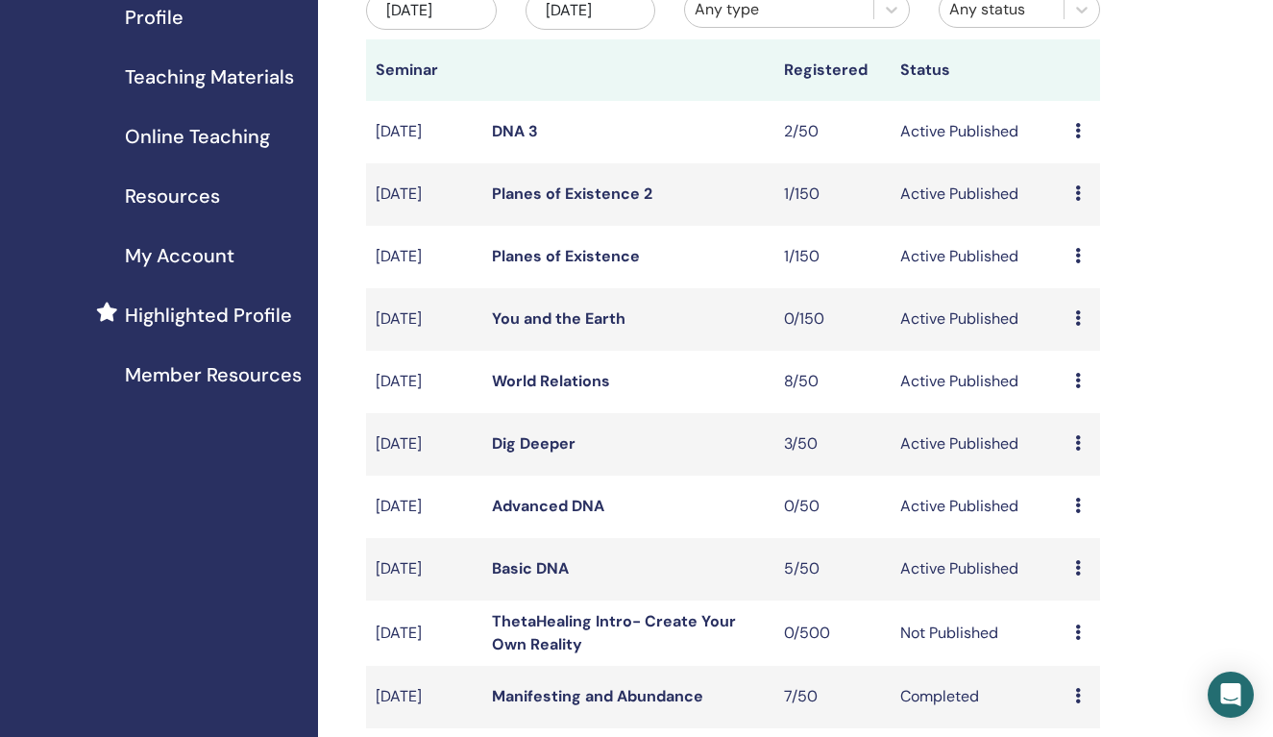
scroll to position [271, 0]
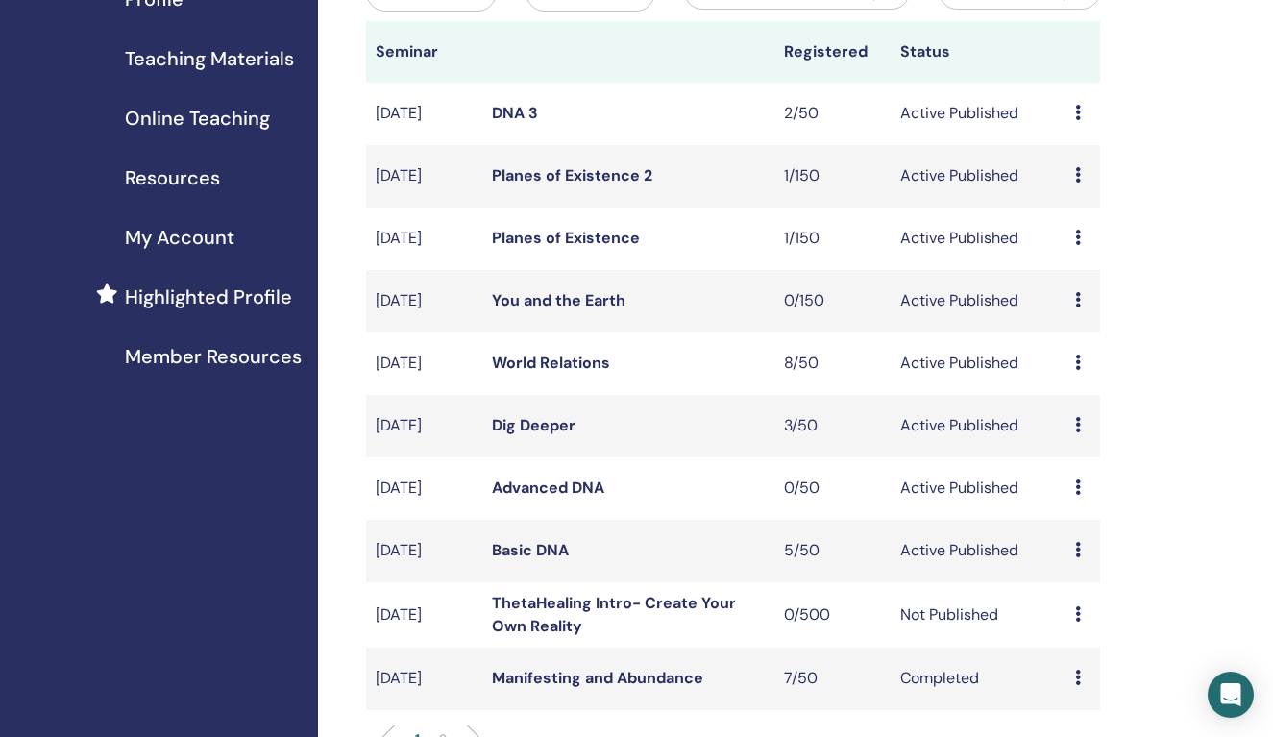
click at [553, 560] on link "Basic DNA" at bounding box center [530, 550] width 77 height 20
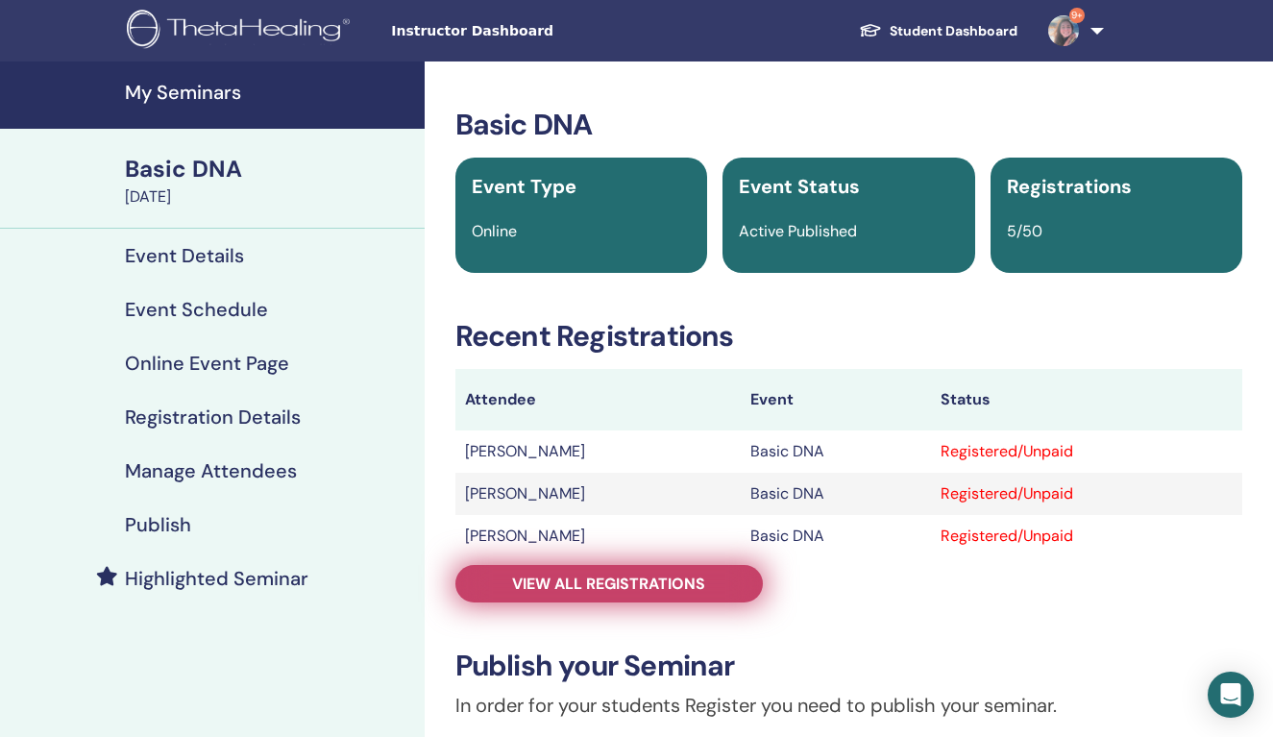
click at [614, 582] on span "View all registrations" at bounding box center [608, 584] width 193 height 20
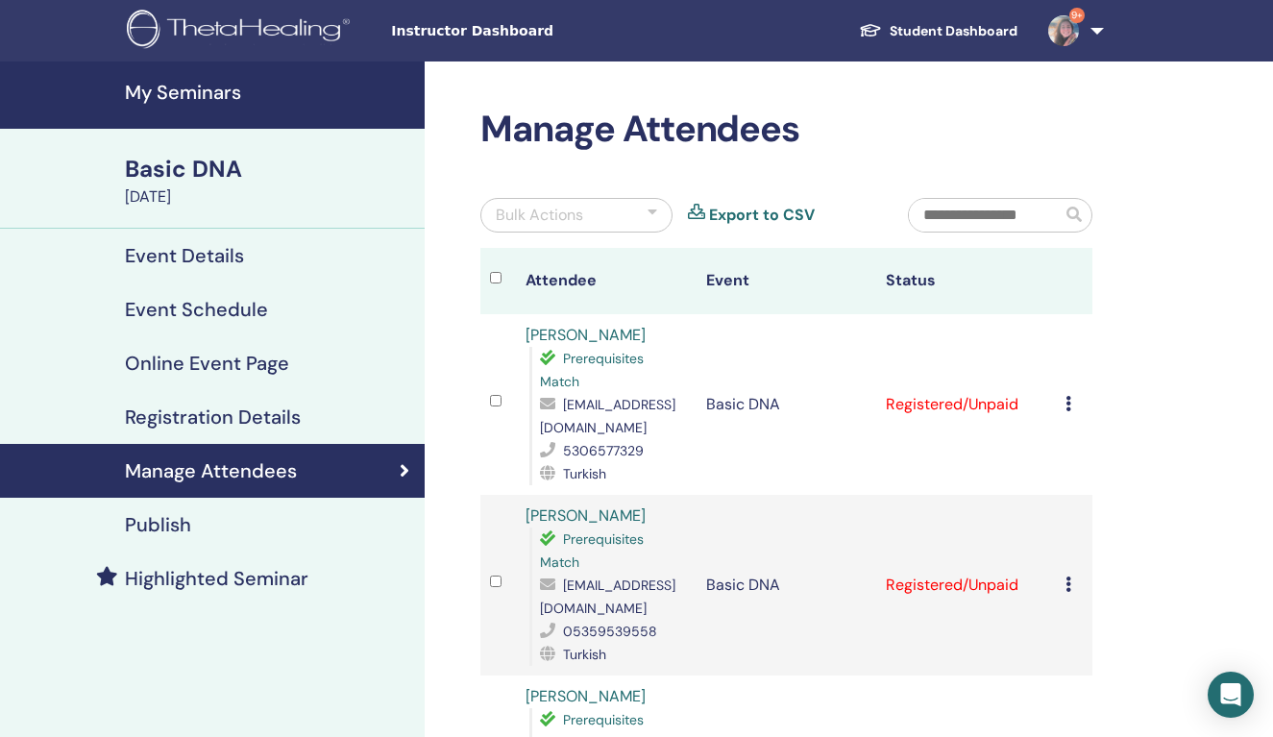
click at [203, 85] on h4 "My Seminars" at bounding box center [269, 92] width 288 height 23
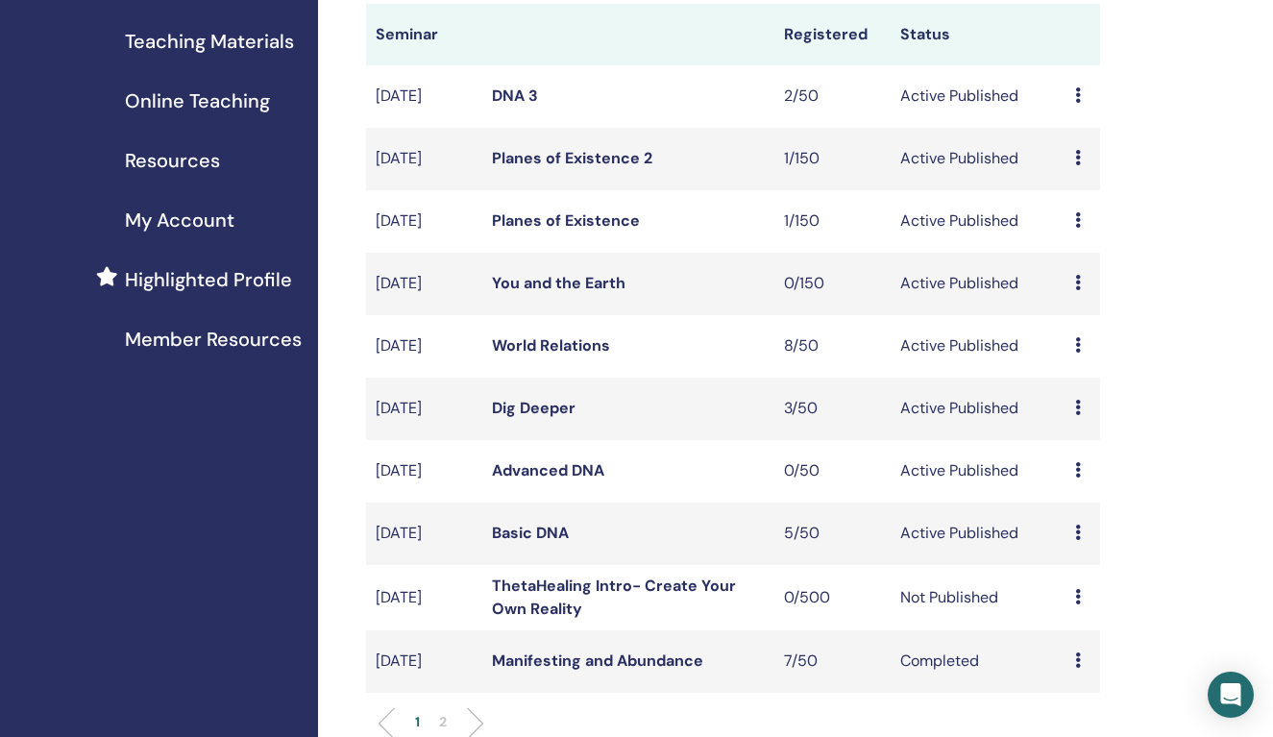
scroll to position [305, 0]
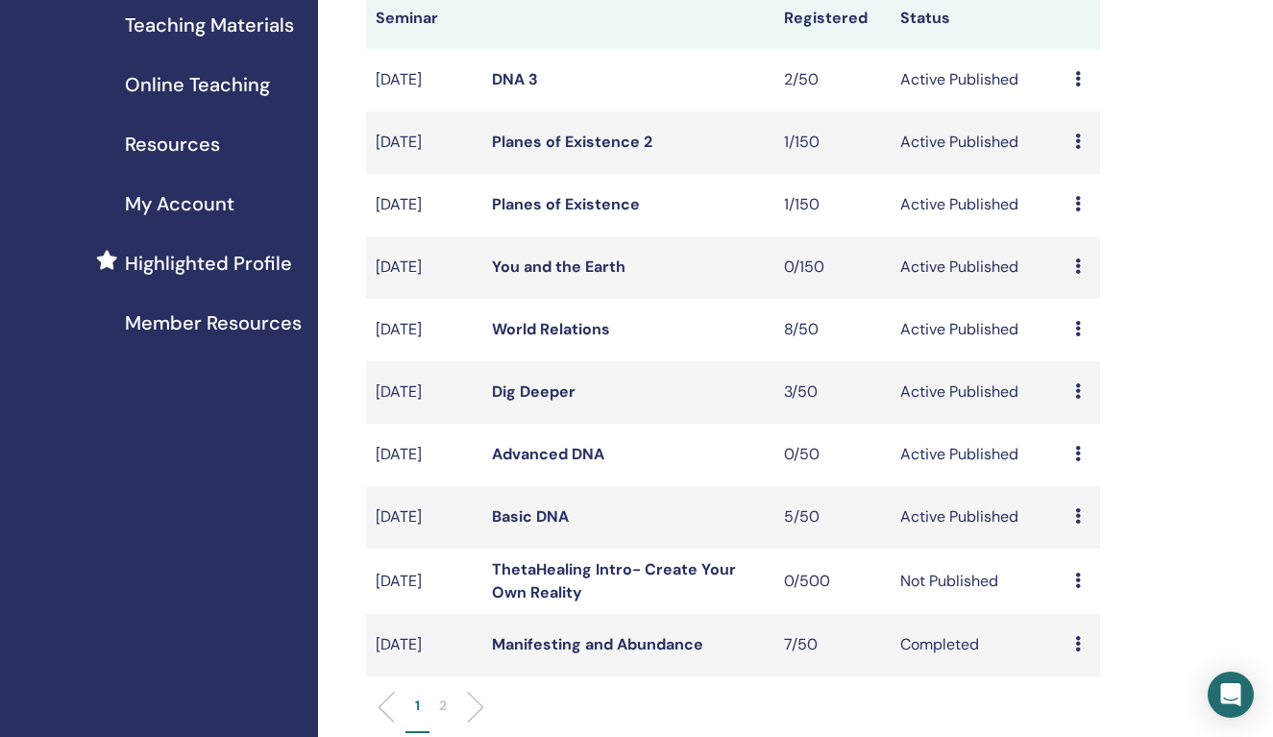
click at [1080, 588] on icon at bounding box center [1078, 580] width 6 height 15
click at [1090, 701] on p "Cancel" at bounding box center [1086, 698] width 73 height 23
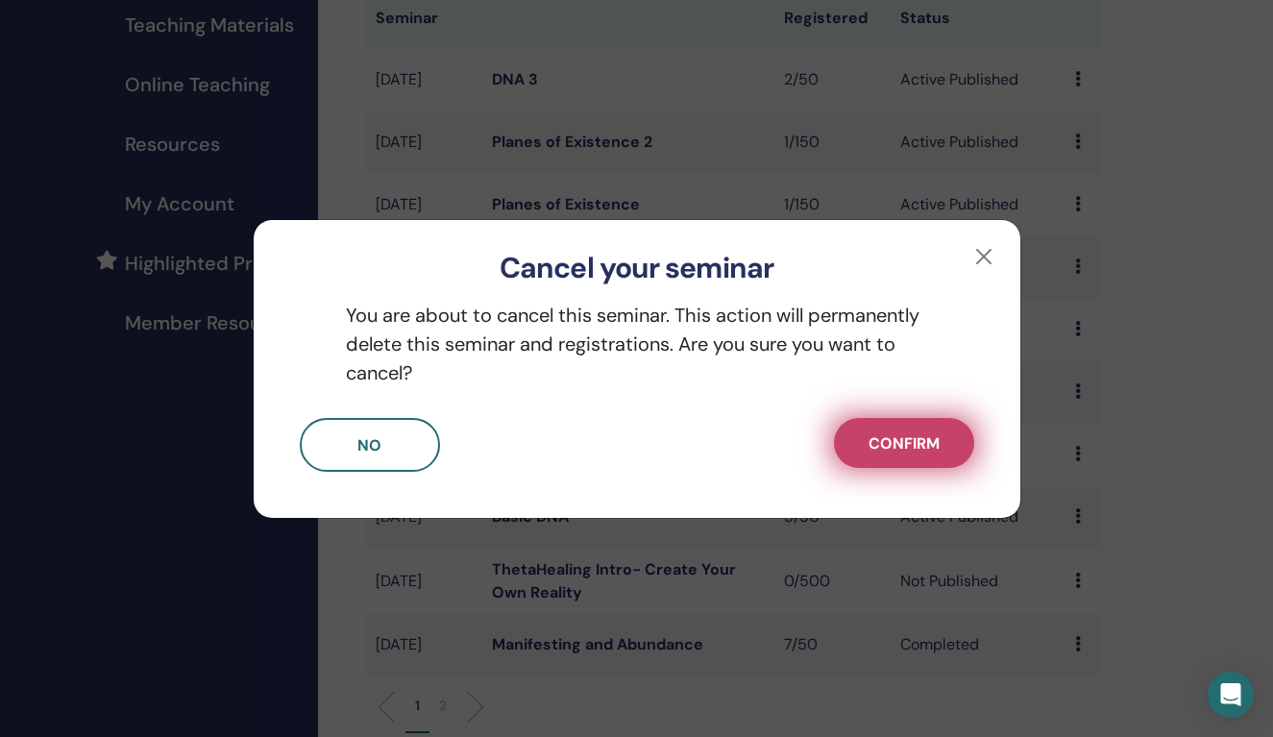
click at [914, 442] on span "Confirm" at bounding box center [904, 443] width 71 height 20
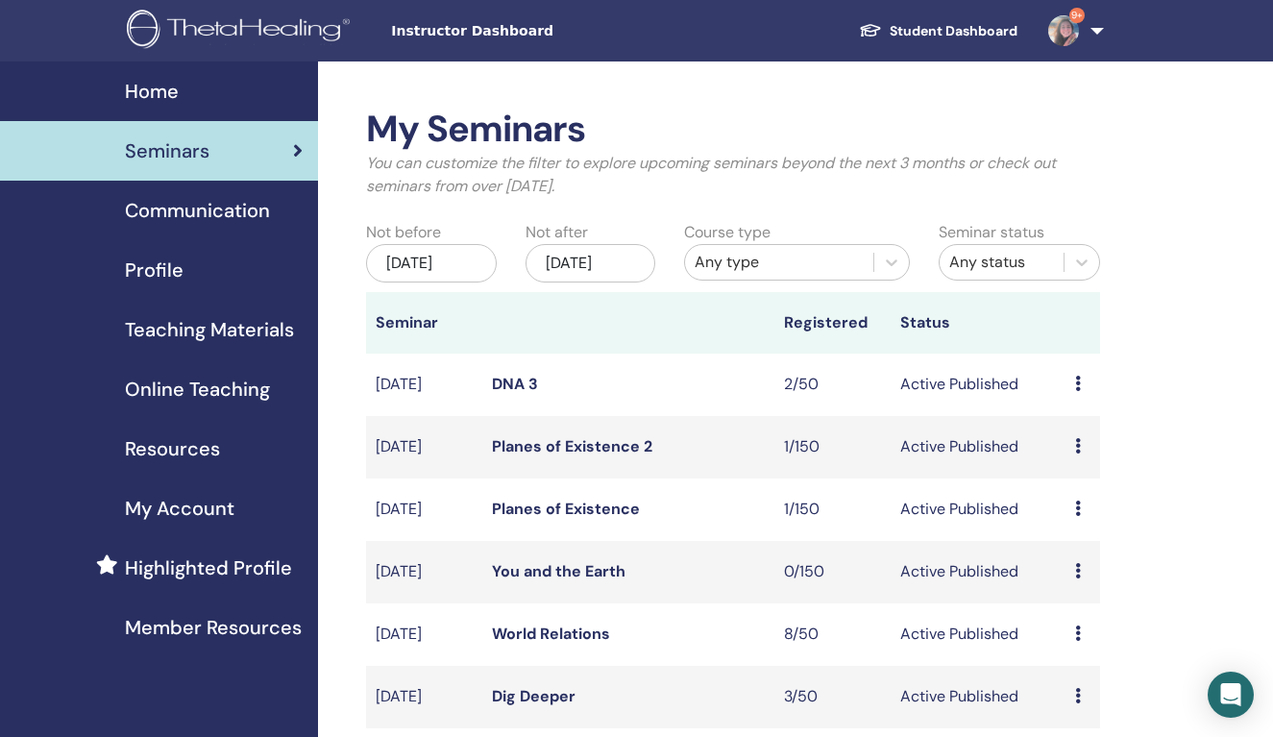
scroll to position [0, 0]
click at [1087, 39] on link "9+" at bounding box center [1072, 30] width 79 height 61
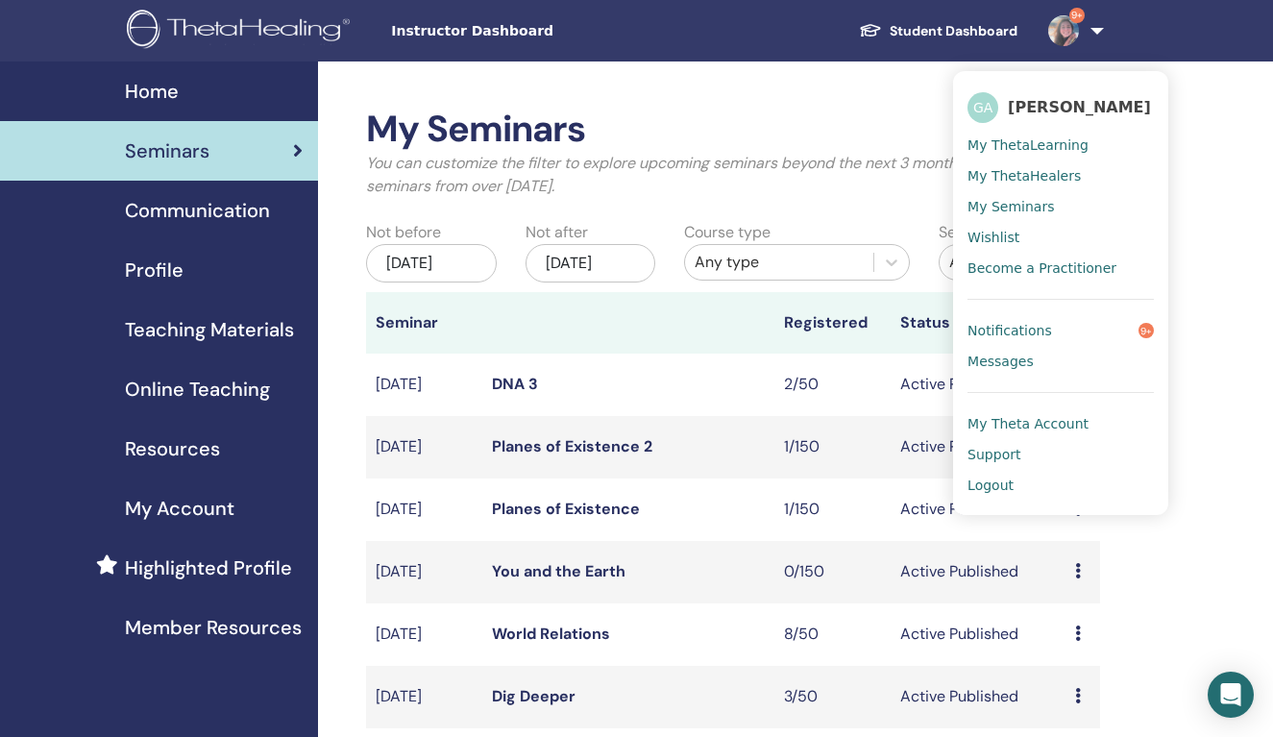
click at [1001, 482] on span "Logout" at bounding box center [990, 485] width 46 height 17
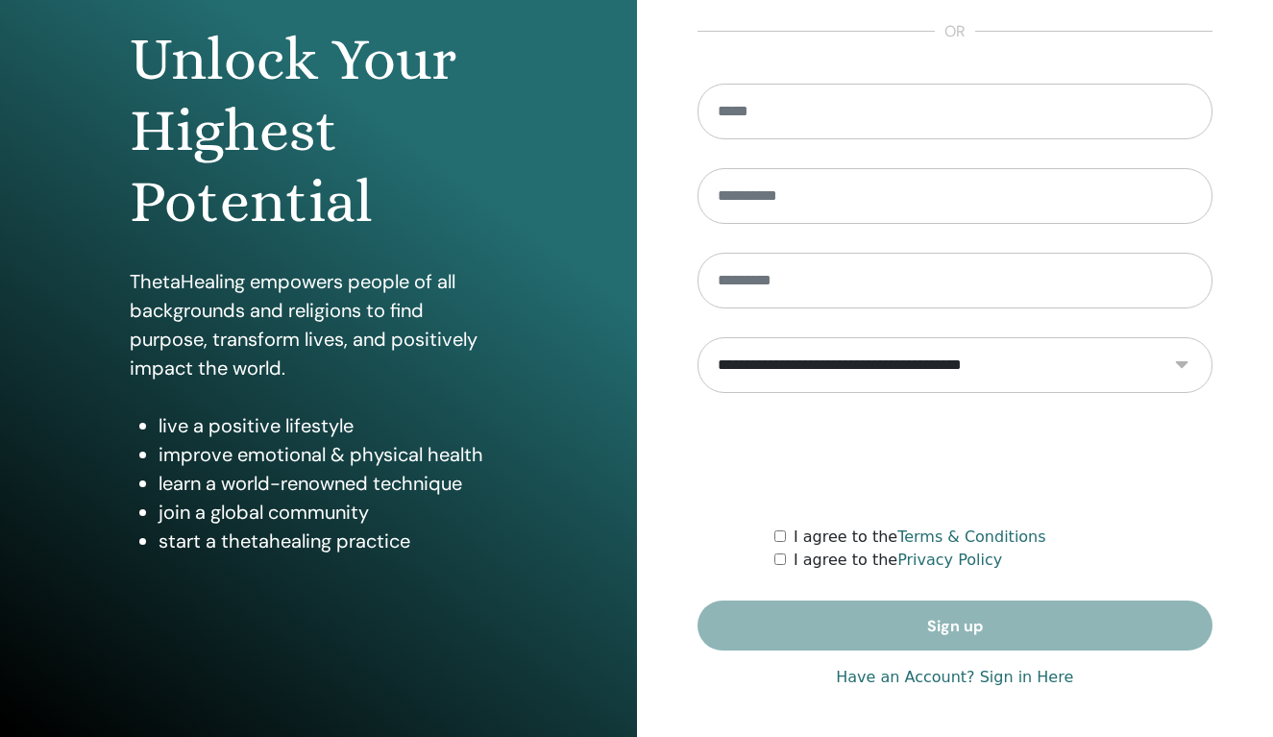
scroll to position [185, 0]
click at [1039, 675] on link "Have an Account? Sign in Here" at bounding box center [954, 677] width 237 height 23
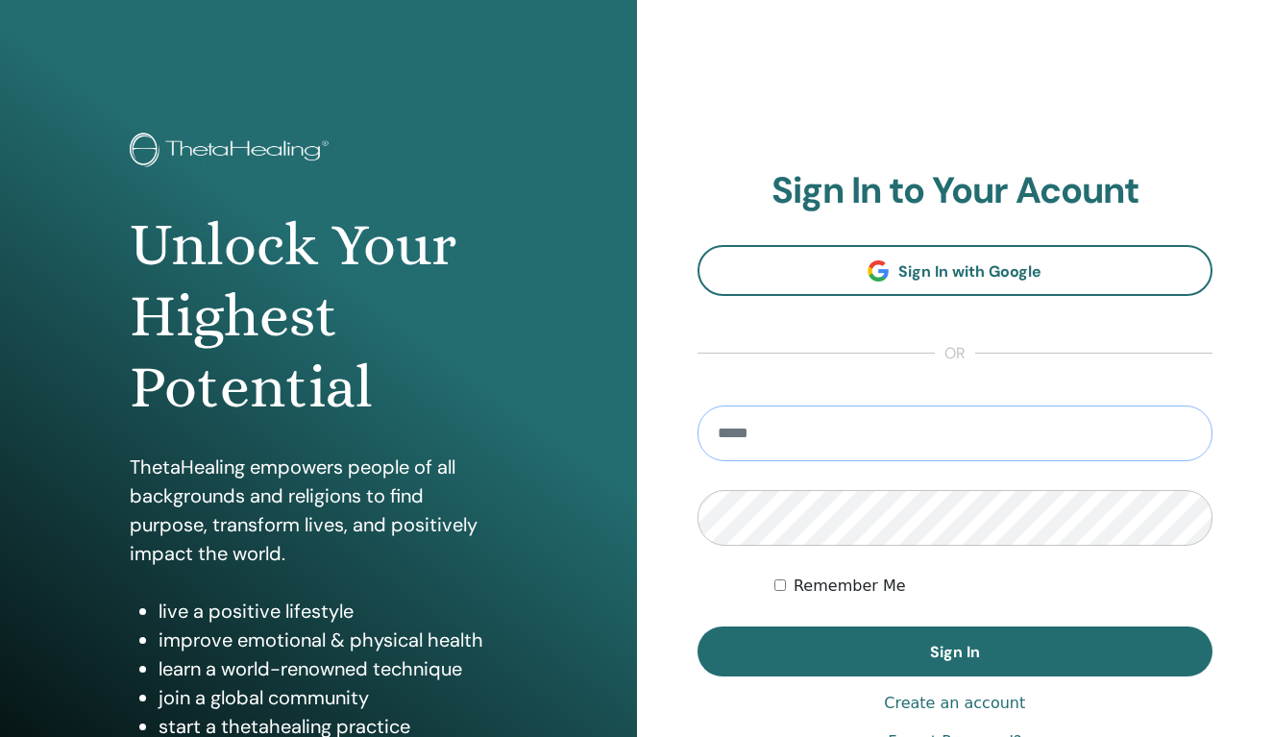
click at [787, 415] on input "email" at bounding box center [956, 433] width 516 height 56
type input "**********"
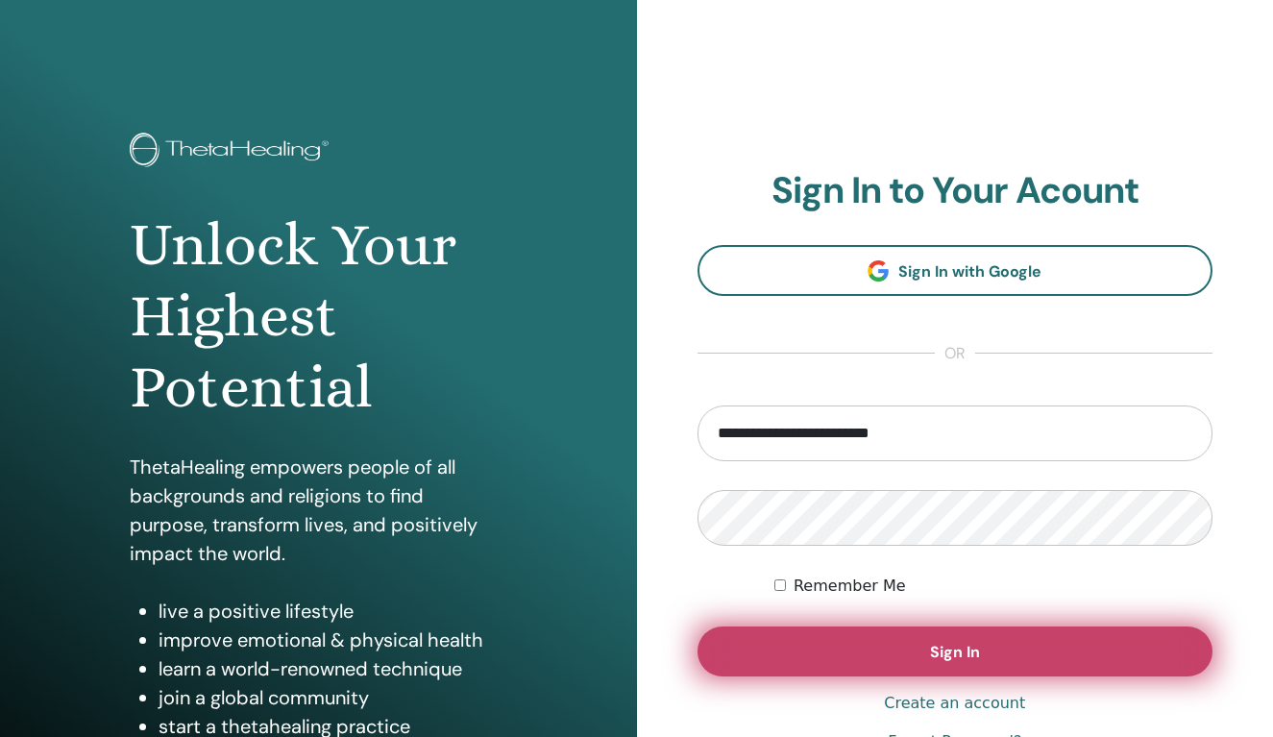
click at [996, 653] on button "Sign In" at bounding box center [956, 651] width 516 height 50
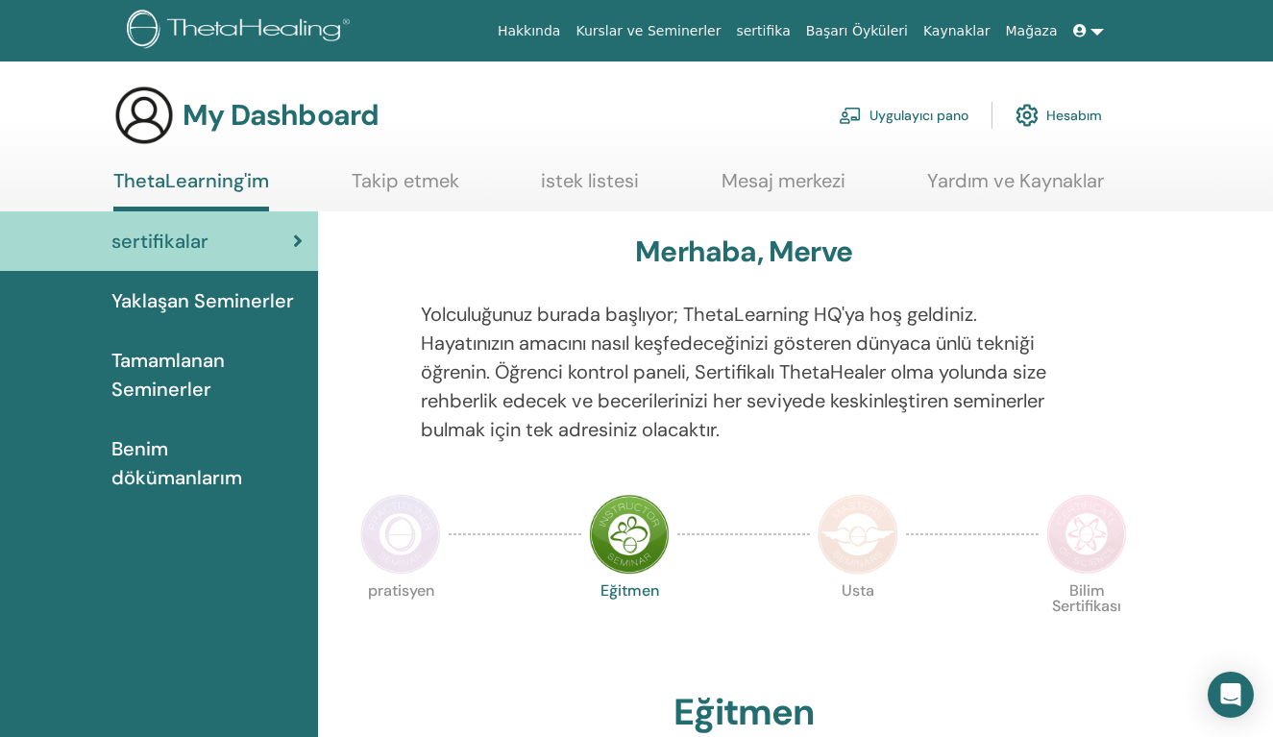
click at [257, 298] on span "Yaklaşan Seminerler" at bounding box center [202, 300] width 183 height 29
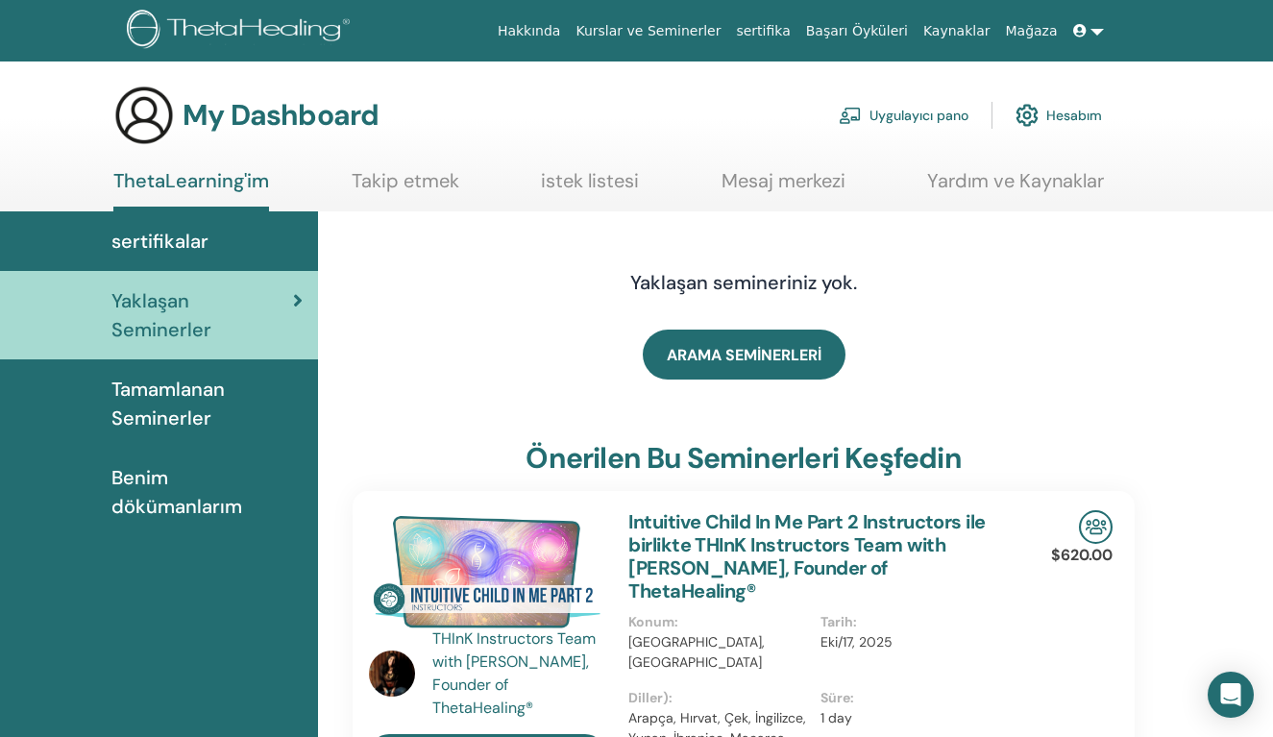
click at [185, 244] on span "sertifikalar" at bounding box center [159, 241] width 97 height 29
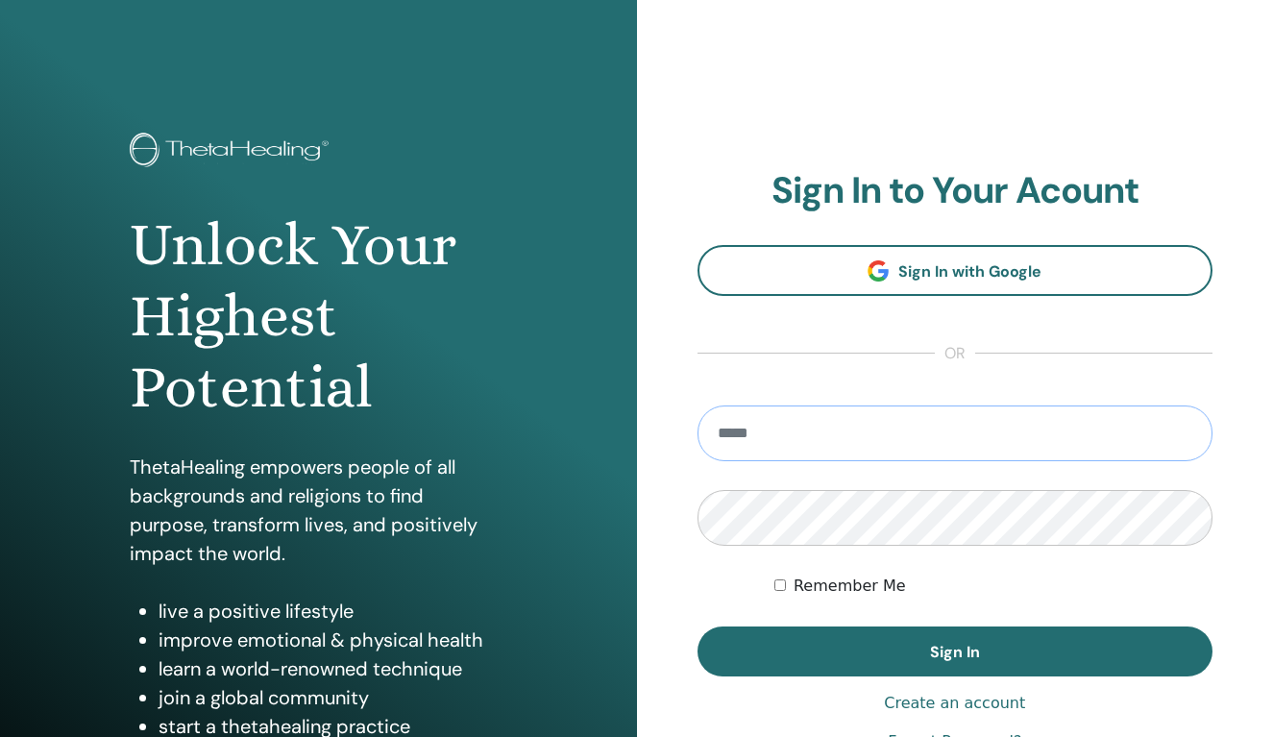
type input "**********"
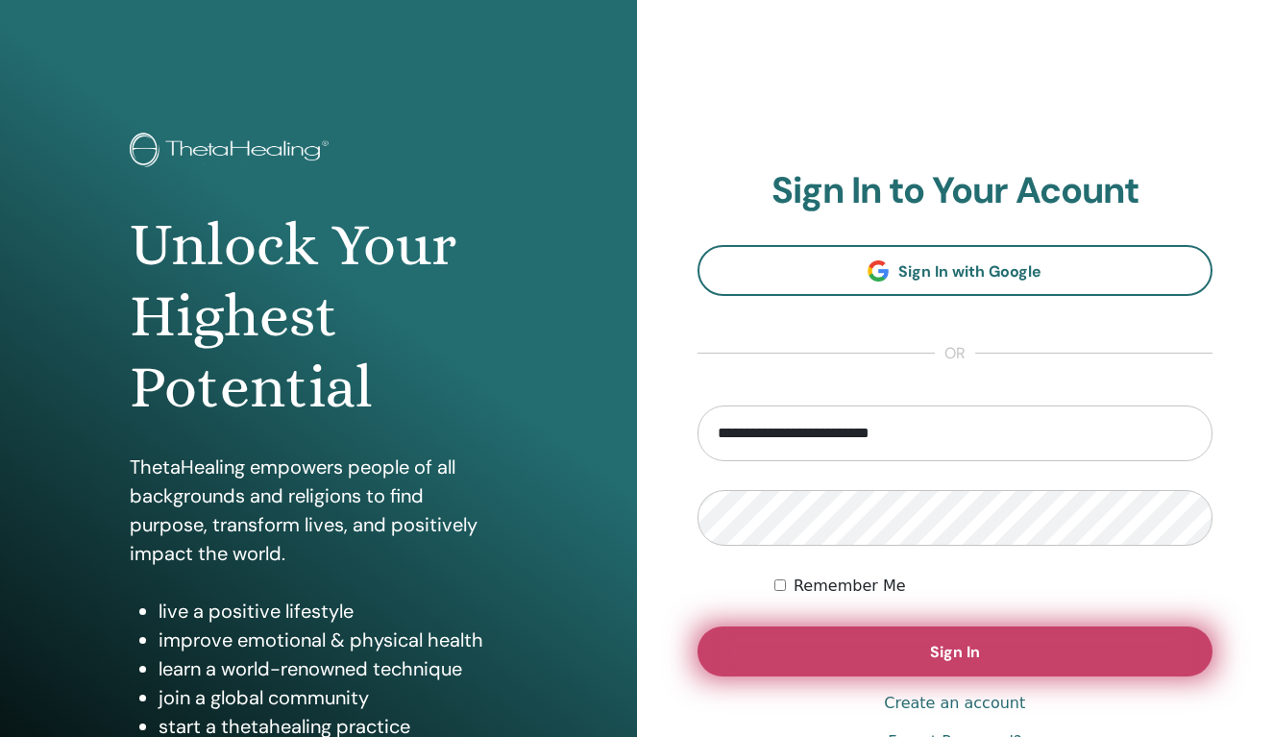
click at [968, 656] on span "Sign In" at bounding box center [955, 652] width 50 height 20
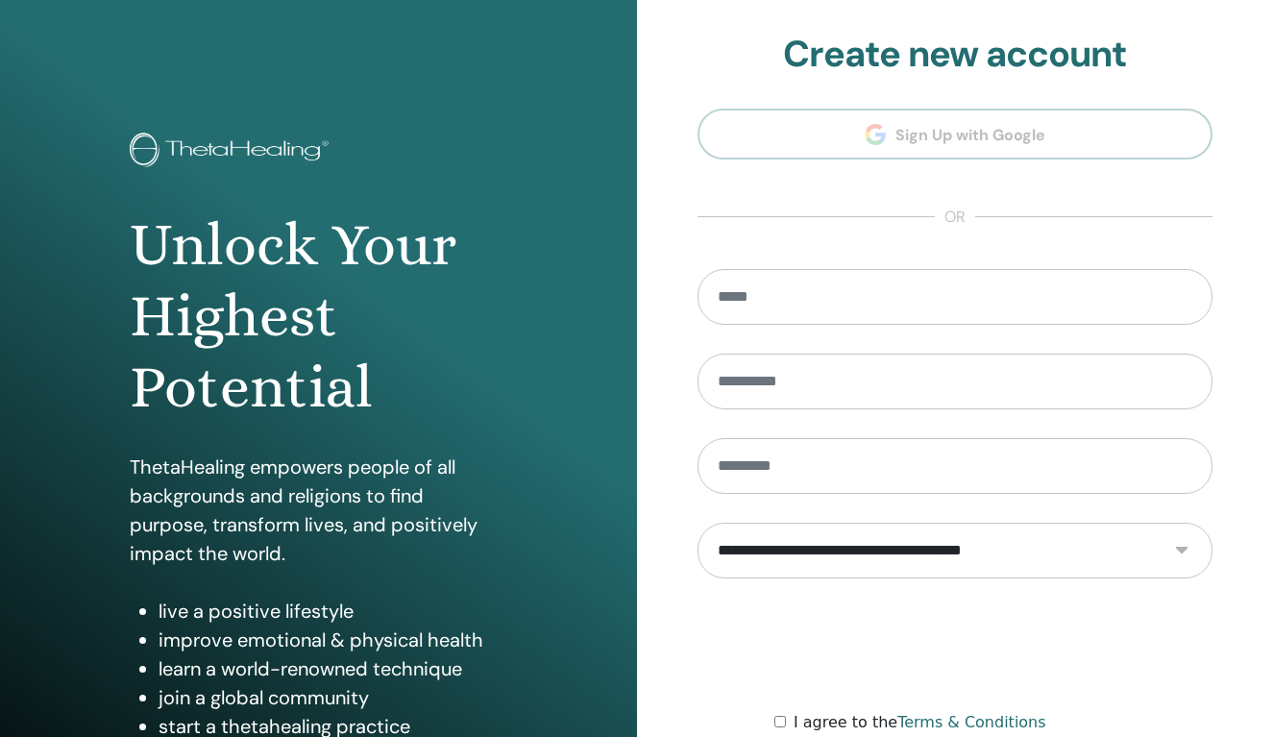
click at [1036, 274] on input "email" at bounding box center [956, 297] width 516 height 56
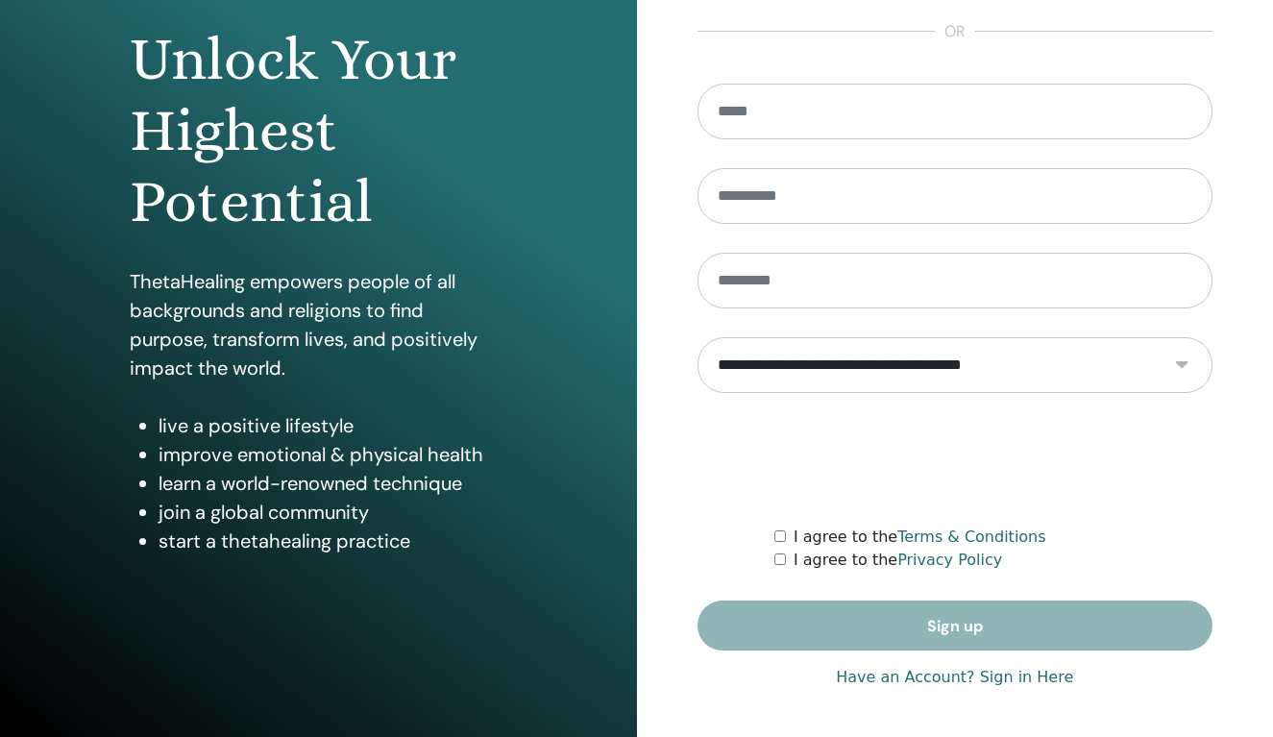
click at [1048, 668] on link "Have an Account? Sign in Here" at bounding box center [954, 677] width 237 height 23
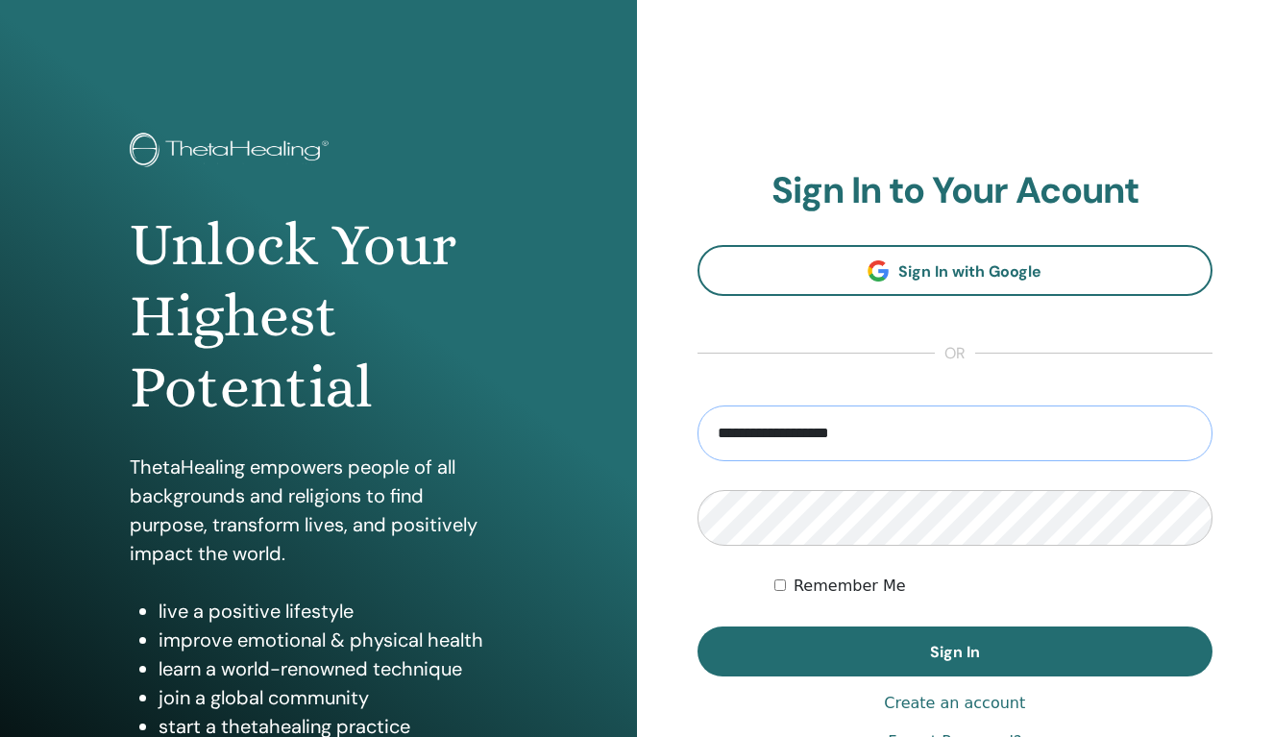
type input "**********"
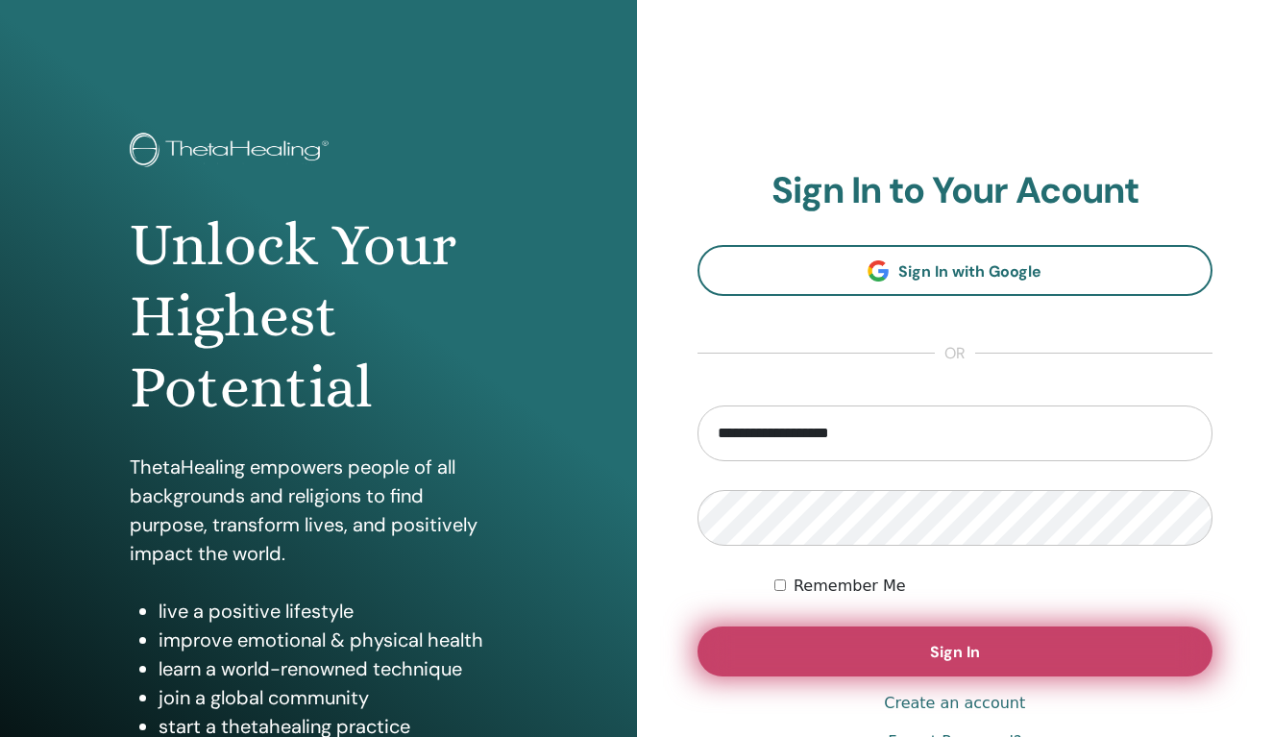
click at [940, 654] on span "Sign In" at bounding box center [955, 652] width 50 height 20
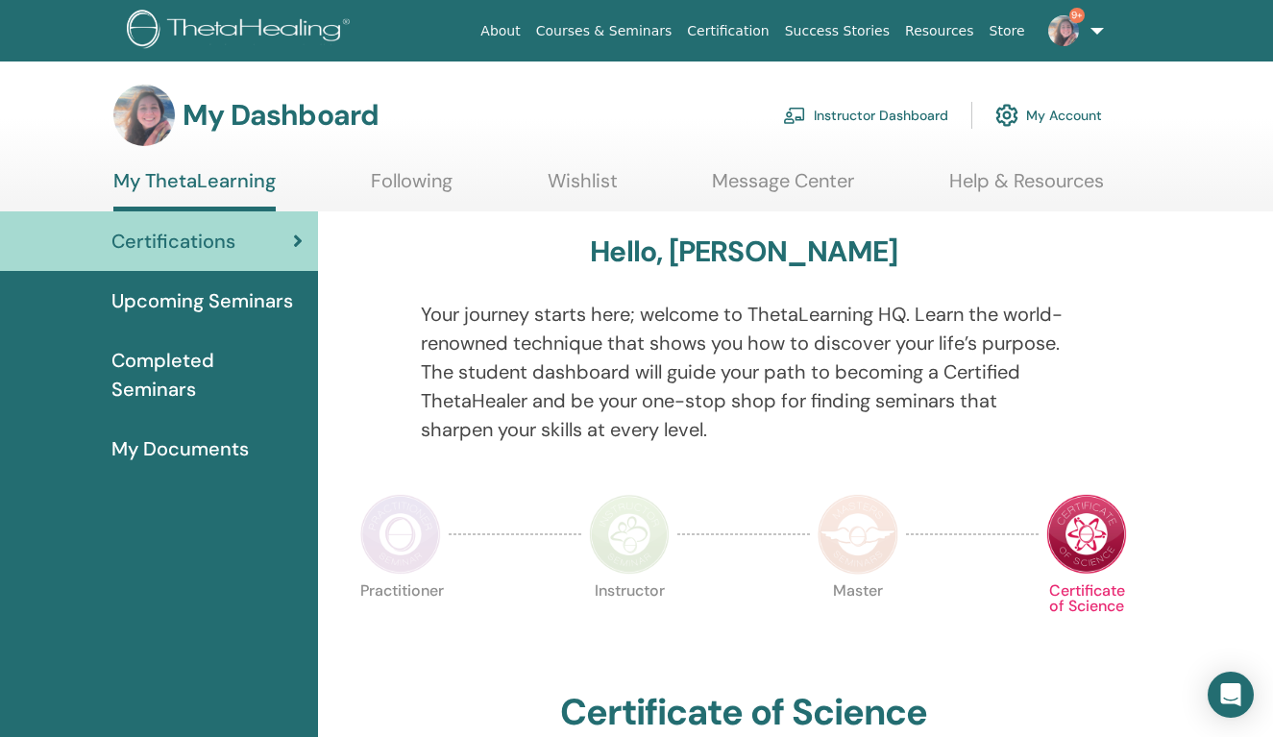
click at [874, 119] on link "Instructor Dashboard" at bounding box center [865, 115] width 165 height 42
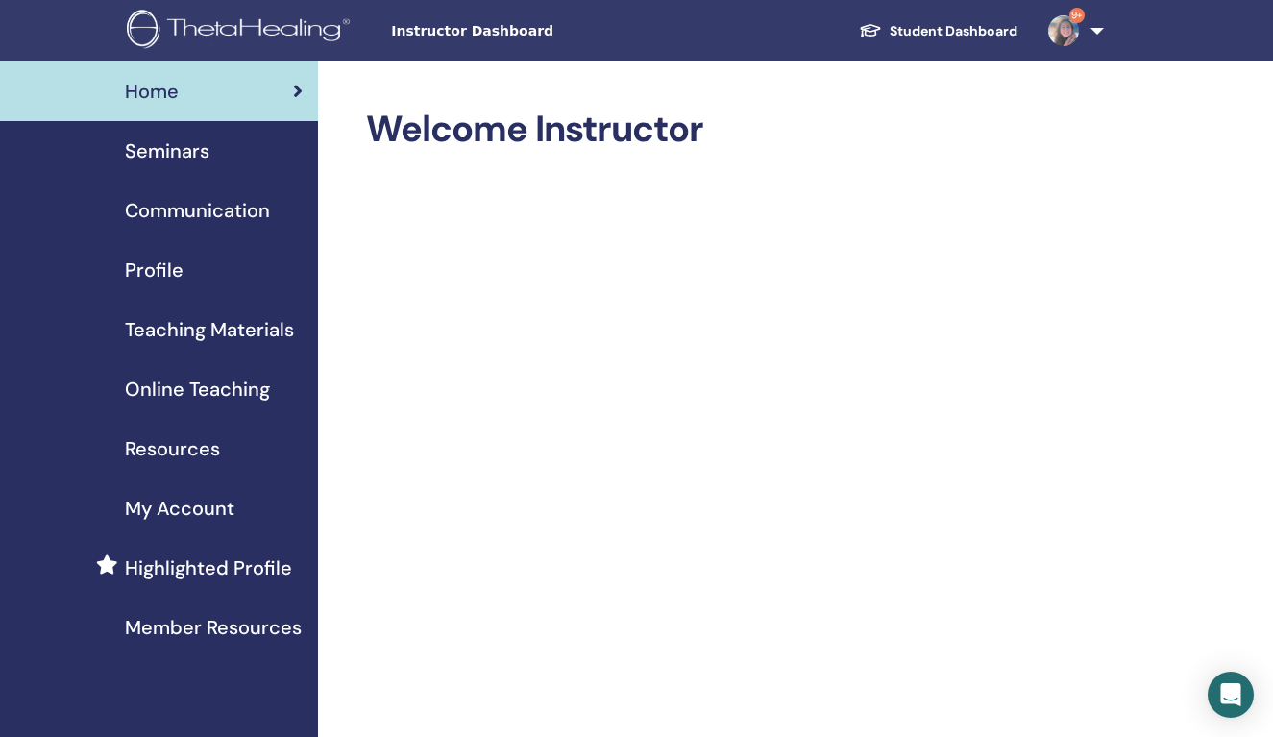
click at [203, 140] on span "Seminars" at bounding box center [167, 150] width 85 height 29
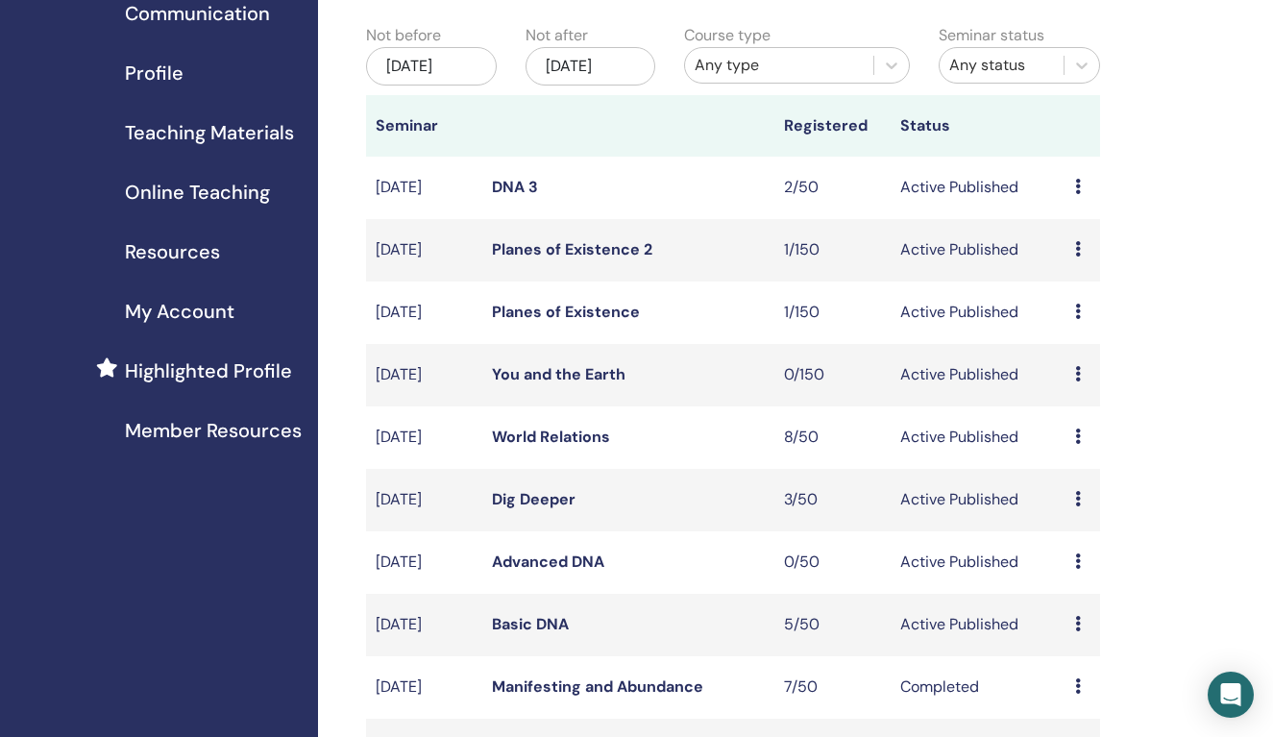
scroll to position [198, 0]
click at [550, 633] on link "Basic DNA" at bounding box center [530, 623] width 77 height 20
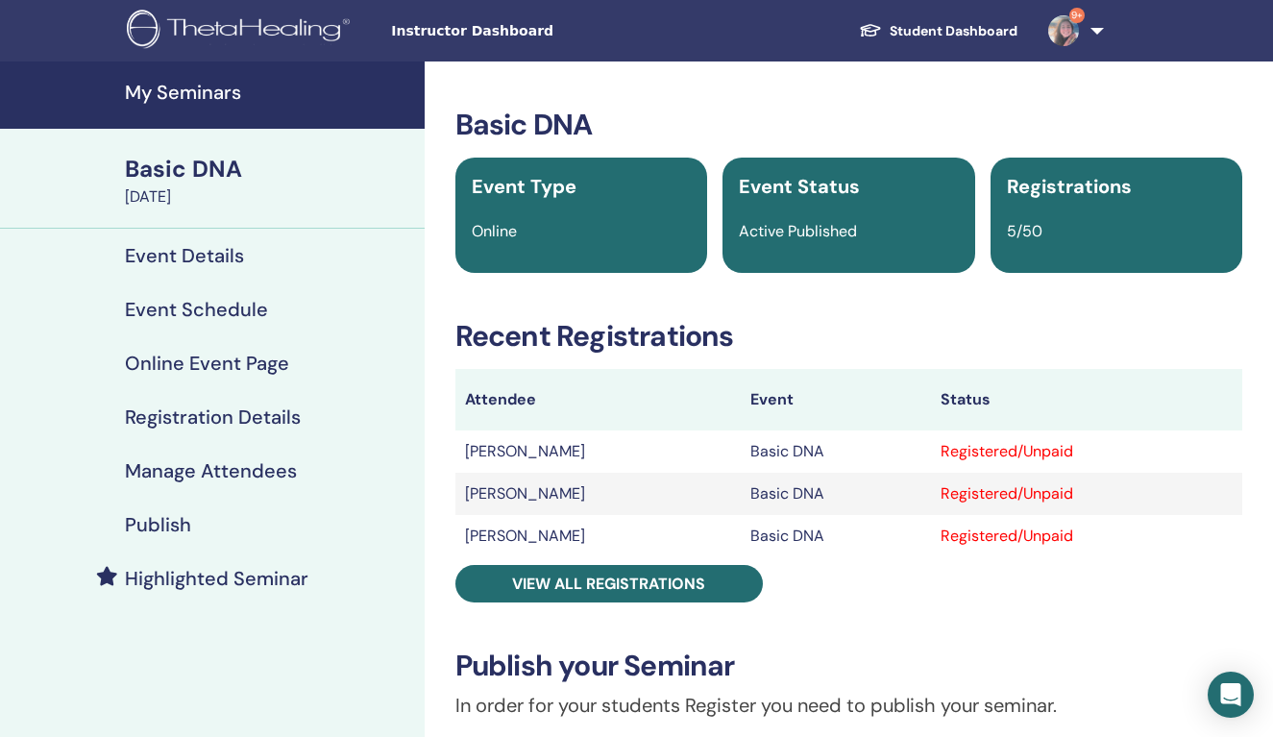
click at [208, 90] on h4 "My Seminars" at bounding box center [269, 92] width 288 height 23
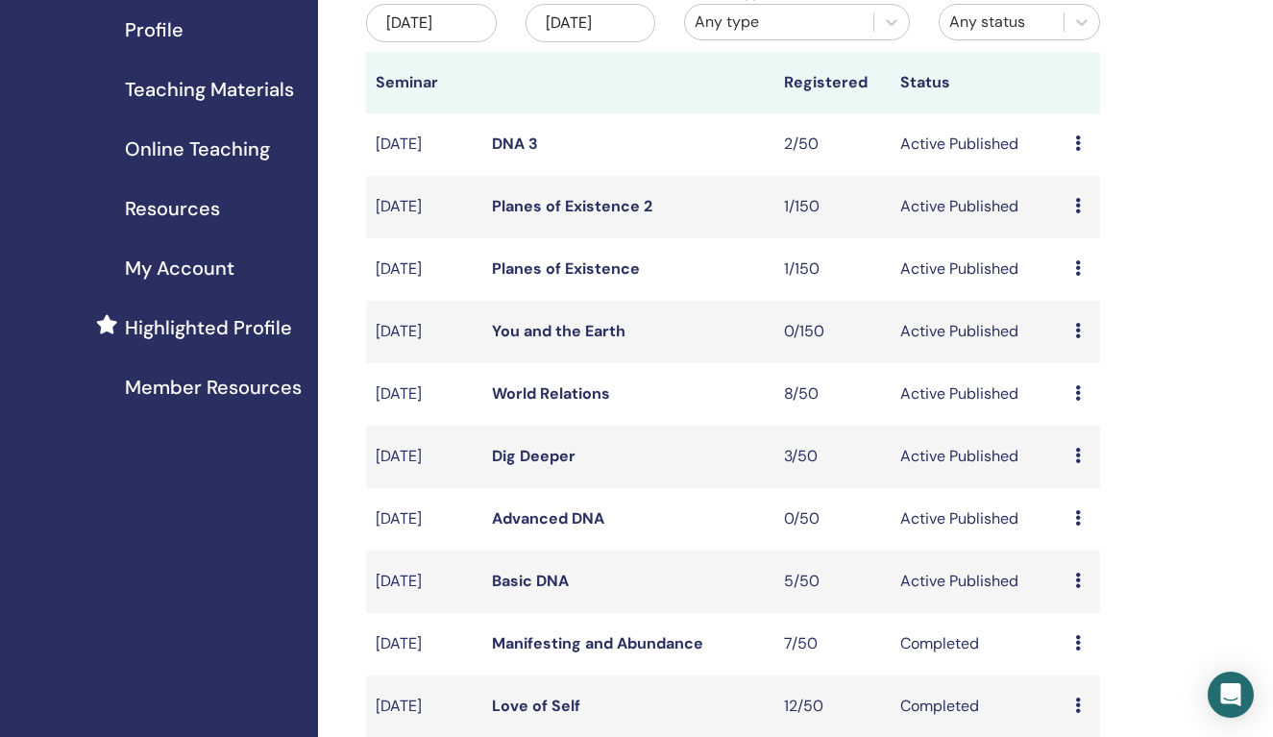
scroll to position [238, 0]
